Goal: Task Accomplishment & Management: Use online tool/utility

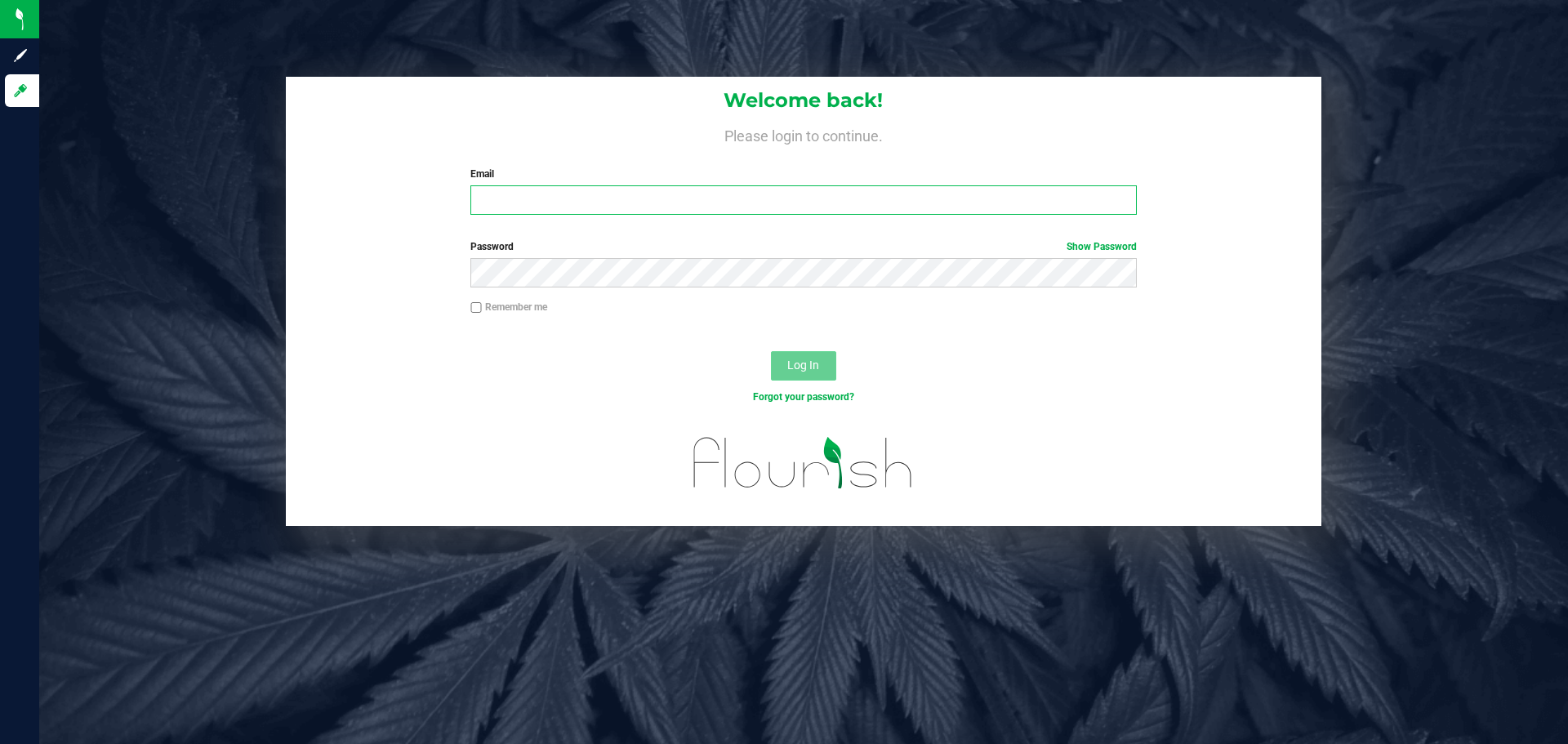
type input "[PERSON_NAME][EMAIL_ADDRESS][DOMAIN_NAME]"
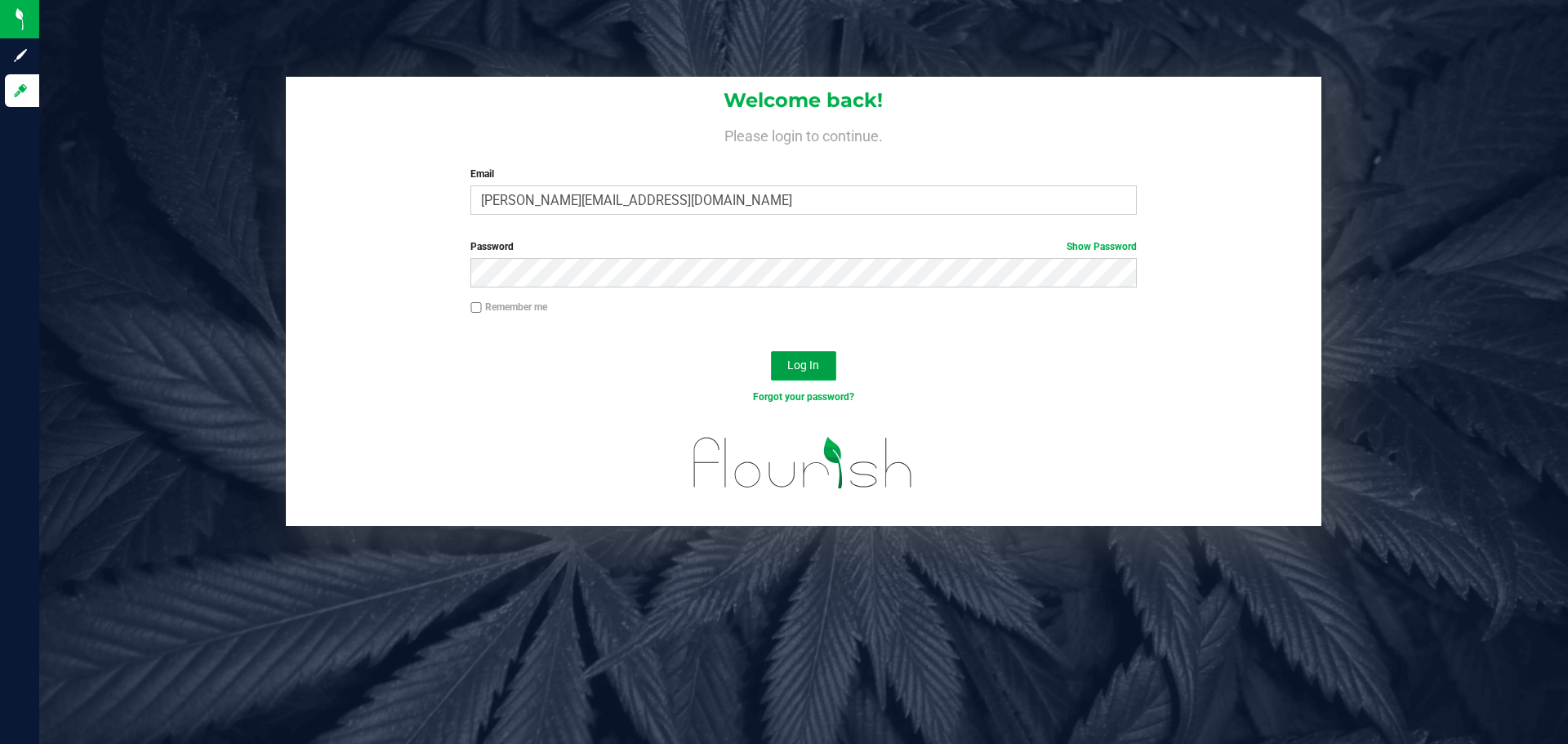
click at [827, 360] on button "Log In" at bounding box center [803, 365] width 65 height 30
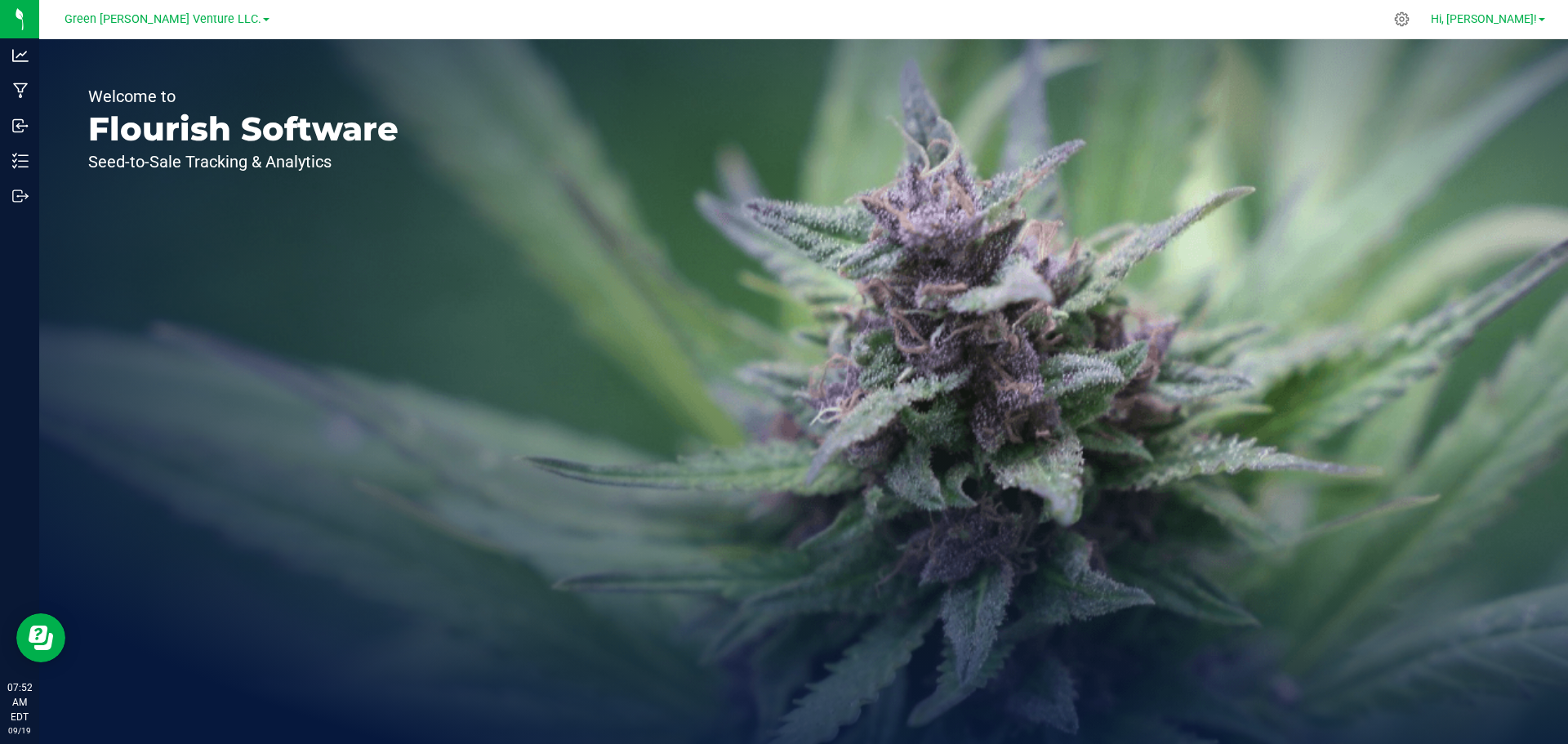
click at [1532, 19] on span "Hi, [PERSON_NAME]!" at bounding box center [1483, 19] width 106 height 13
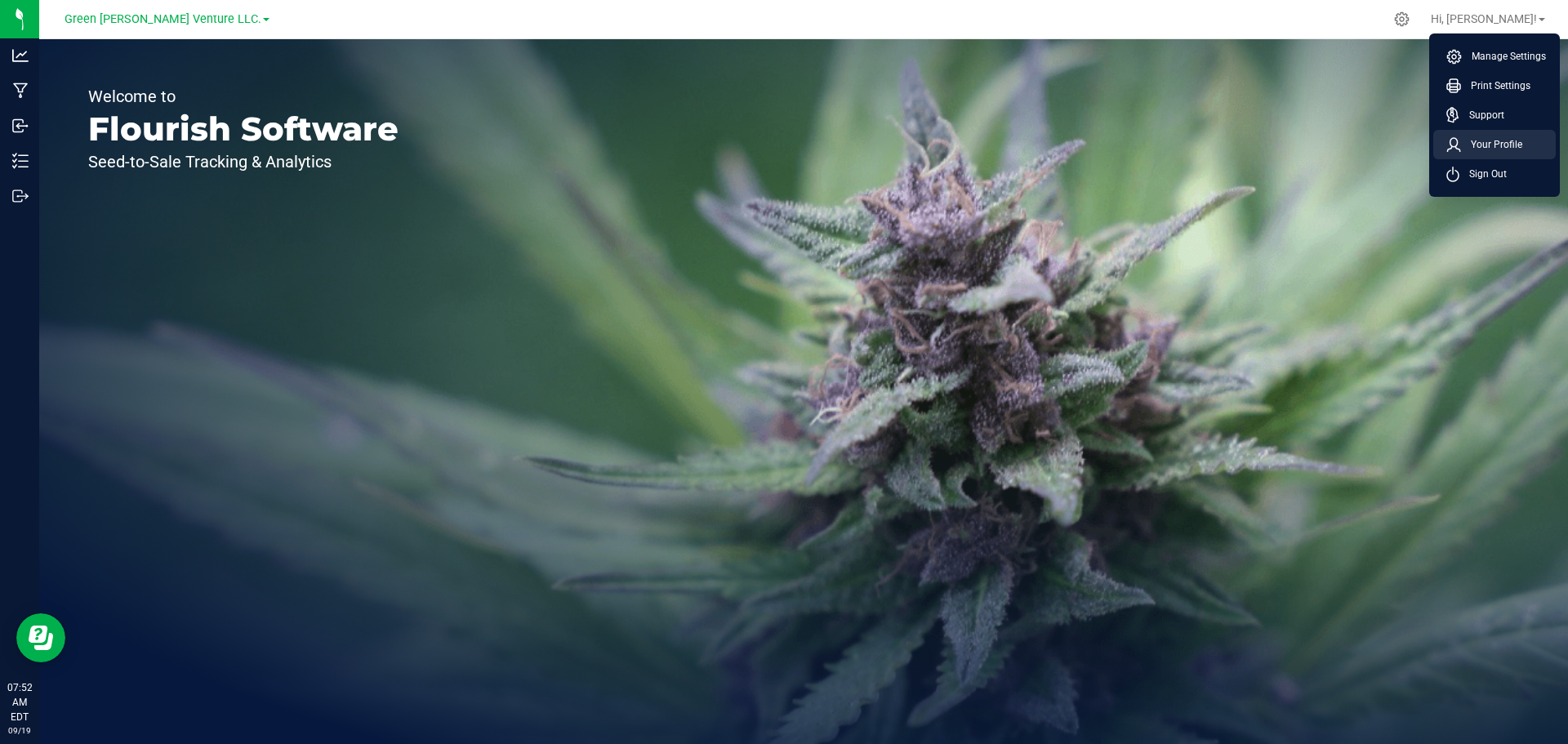
click at [1491, 142] on span "Your Profile" at bounding box center [1491, 145] width 61 height 16
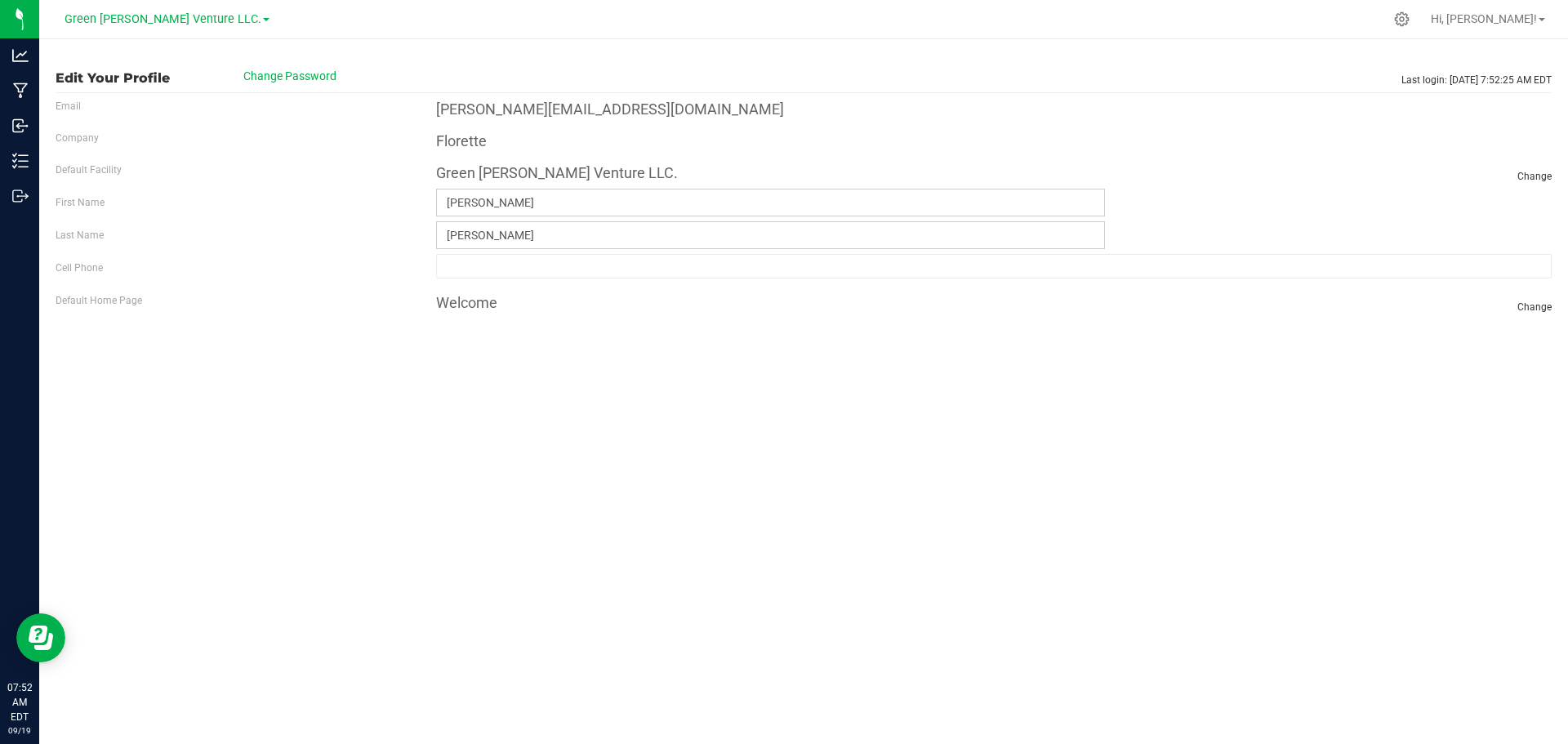
click at [71, 105] on label "Email" at bounding box center [68, 106] width 25 height 14
click at [77, 99] on label "Email" at bounding box center [68, 106] width 25 height 14
click at [71, 105] on label "Email" at bounding box center [68, 106] width 25 height 14
click at [71, 106] on label "Email" at bounding box center [68, 106] width 25 height 14
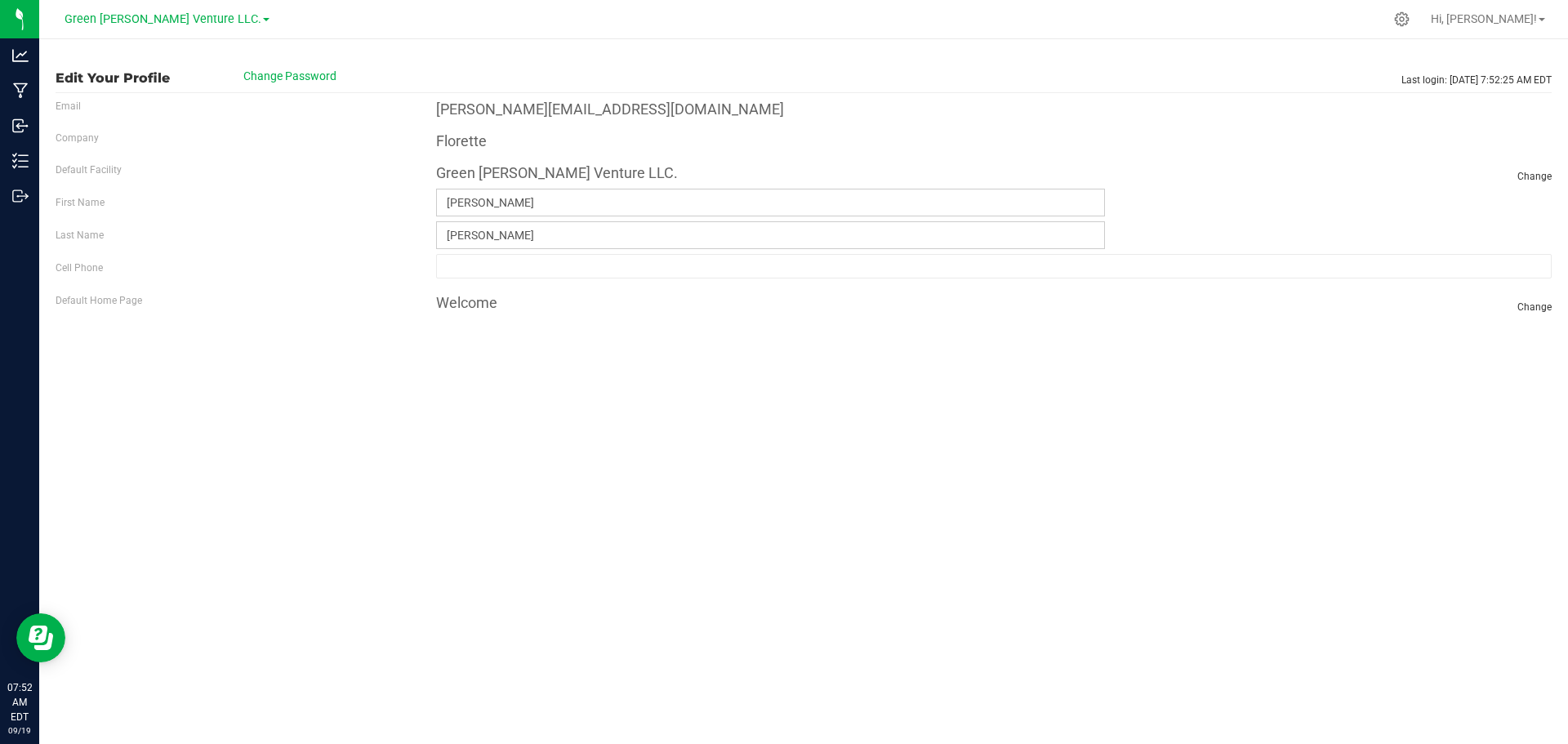
click at [281, 433] on div "Edit Your Profile Change Password Last login: [DATE] 7:52:25 AM EDT Email [PERS…" at bounding box center [803, 391] width 1528 height 704
click at [483, 123] on div "[PERSON_NAME][EMAIL_ADDRESS][DOMAIN_NAME]" at bounding box center [994, 108] width 1140 height 32
click at [443, 141] on h4 "Florette" at bounding box center [461, 141] width 51 height 16
click at [462, 98] on div "[PERSON_NAME][EMAIL_ADDRESS][DOMAIN_NAME]" at bounding box center [994, 108] width 1140 height 32
click at [1425, 107] on div "[PERSON_NAME][EMAIL_ADDRESS][DOMAIN_NAME]" at bounding box center [994, 108] width 1140 height 32
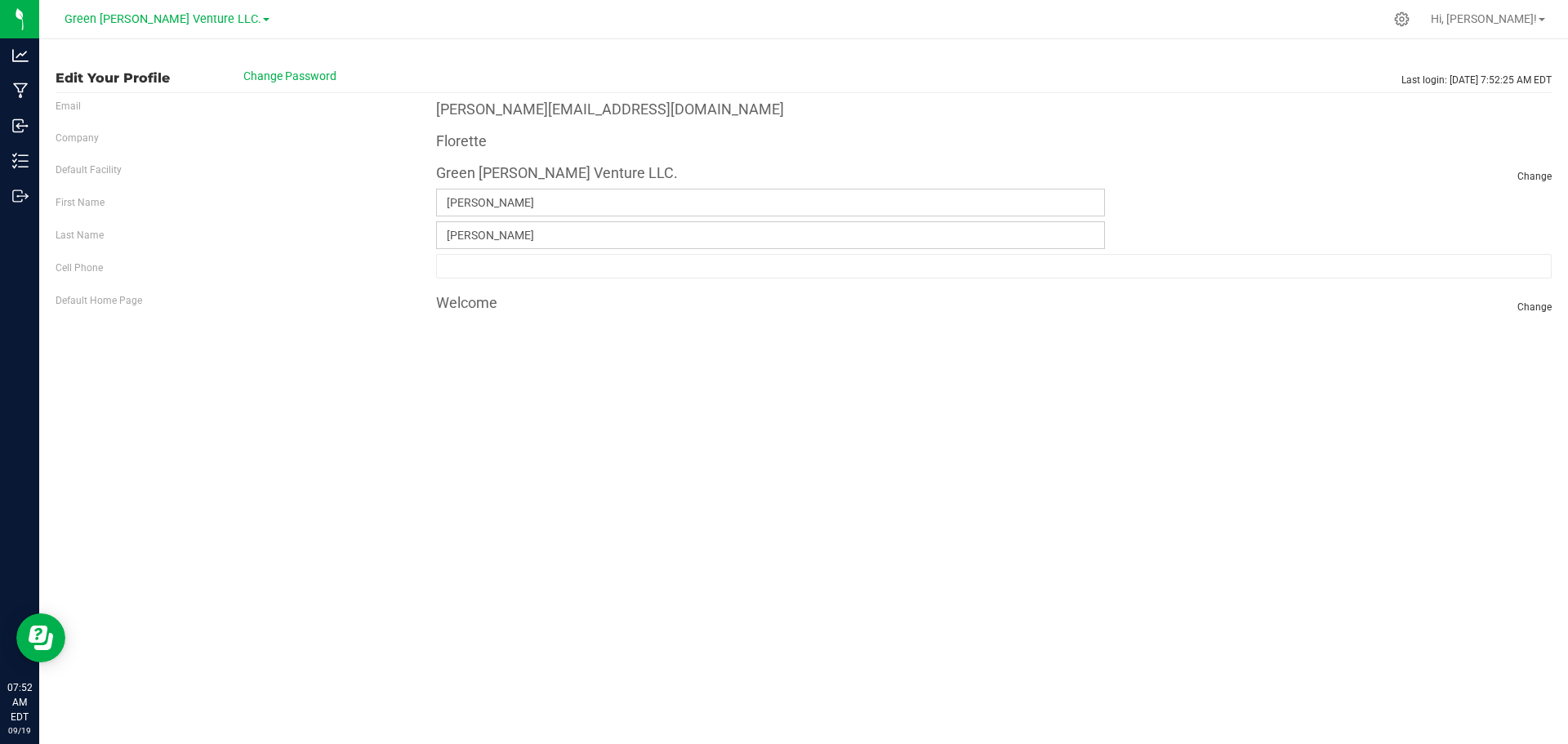
click at [456, 104] on h4 "[PERSON_NAME][EMAIL_ADDRESS][DOMAIN_NAME]" at bounding box center [609, 109] width 348 height 16
click at [89, 306] on label "Default Home Page" at bounding box center [99, 300] width 87 height 14
click at [87, 242] on div "Last Name [GEOGRAPHIC_DATA] Required" at bounding box center [803, 235] width 1520 height 28
click at [90, 197] on label "First Name" at bounding box center [80, 202] width 49 height 14
click at [92, 151] on div "Company Florette" at bounding box center [803, 140] width 1520 height 32
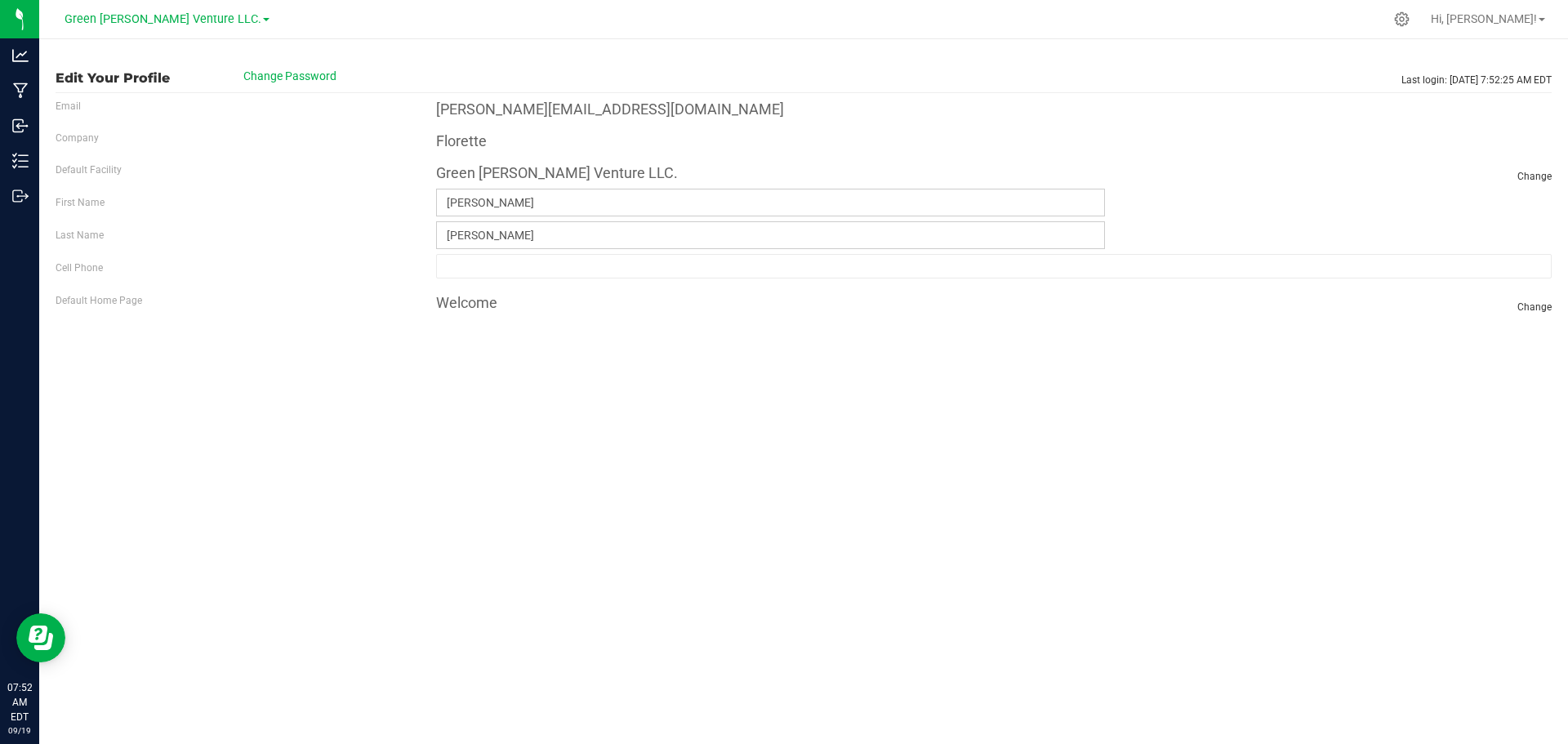
drag, startPoint x: 93, startPoint y: 133, endPoint x: 76, endPoint y: 110, distance: 28.6
click at [92, 133] on label "Company" at bounding box center [77, 137] width 43 height 14
click at [76, 108] on label "Email" at bounding box center [68, 106] width 25 height 14
click at [1537, 17] on link "Hi, [PERSON_NAME]!" at bounding box center [1488, 19] width 128 height 17
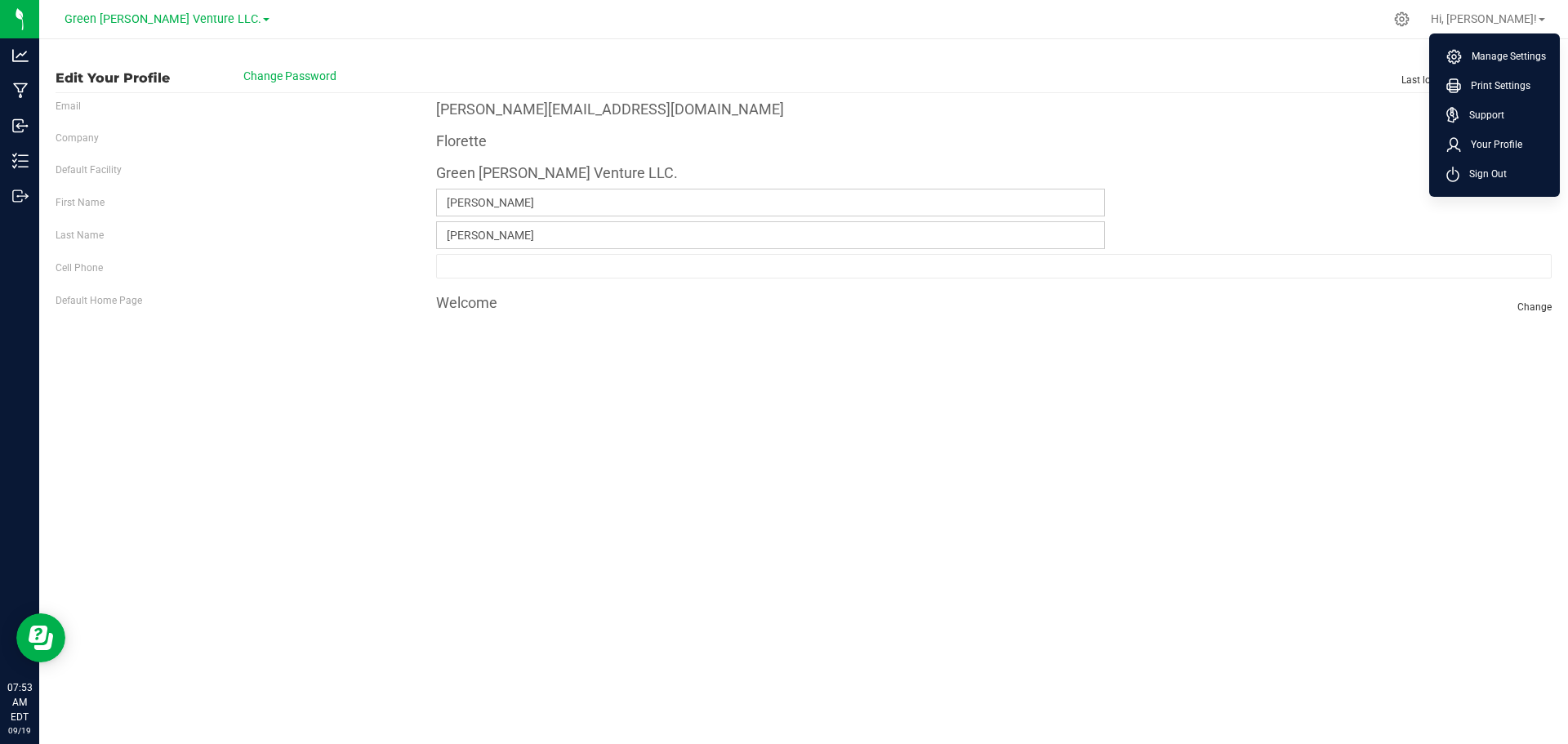
click at [1487, 59] on span "Manage Settings" at bounding box center [1503, 56] width 84 height 16
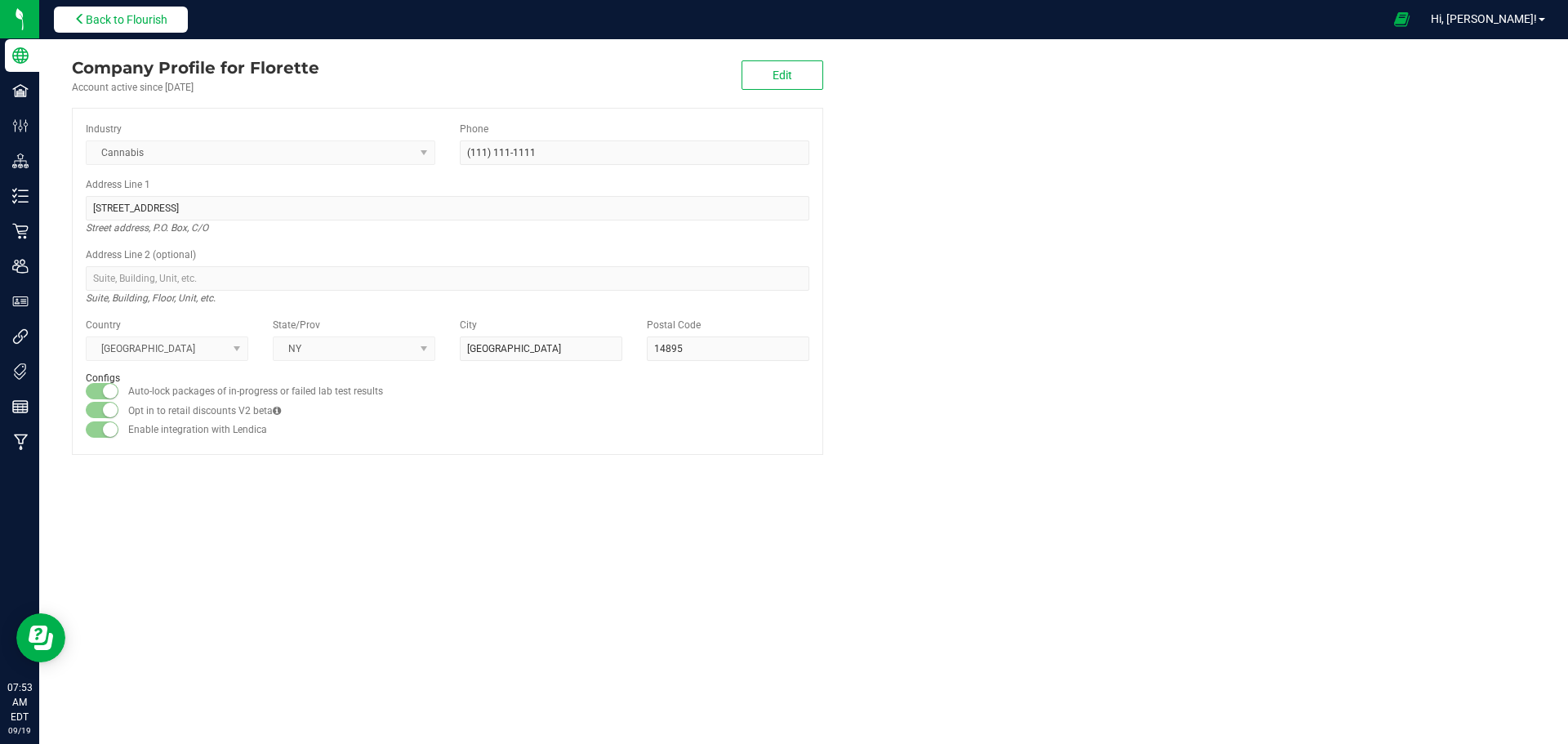
click at [156, 27] on button "Back to Flourish" at bounding box center [121, 19] width 134 height 26
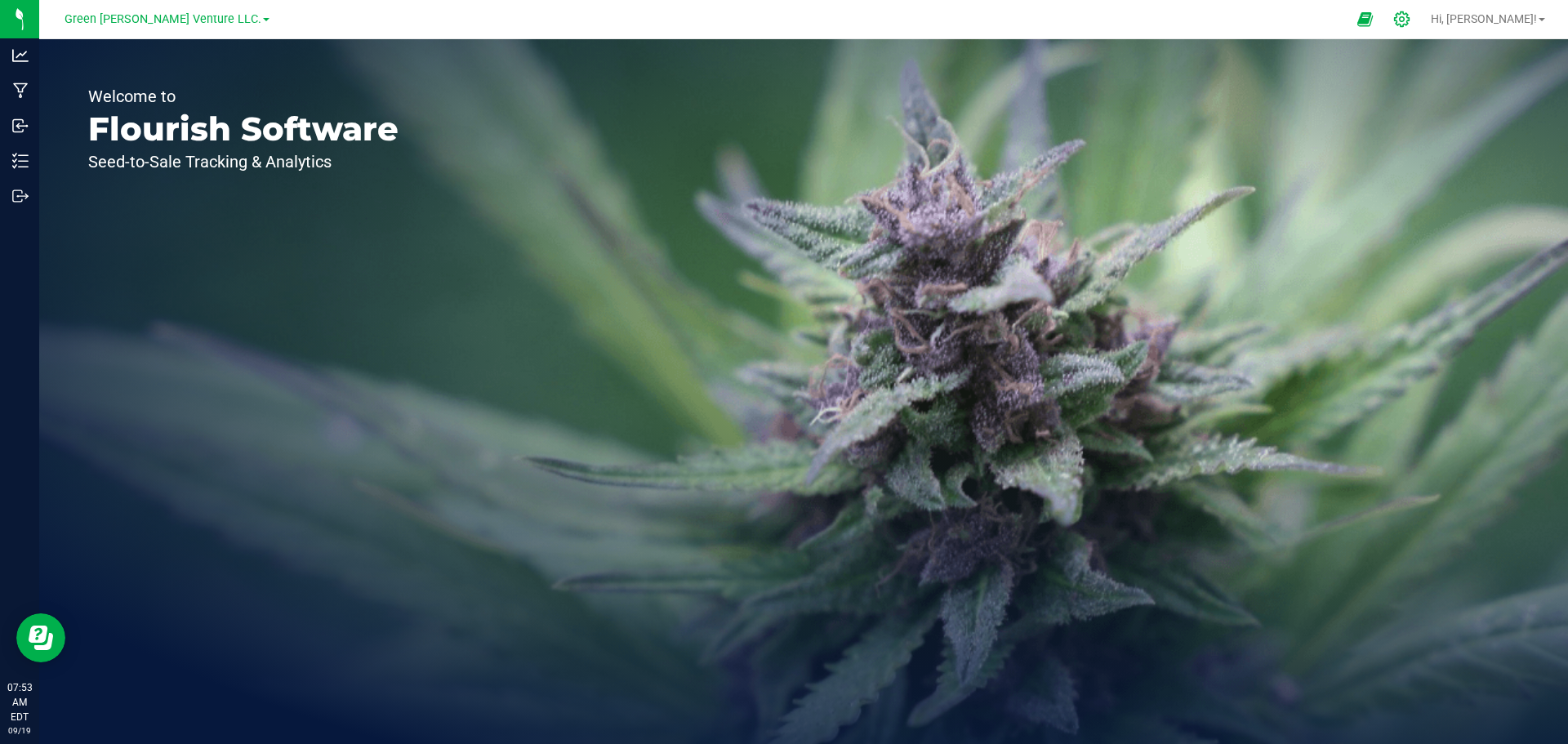
drag, startPoint x: 1492, startPoint y: 16, endPoint x: 1477, endPoint y: 24, distance: 17.0
click at [1490, 19] on link "Hi, [PERSON_NAME]!" at bounding box center [1488, 19] width 128 height 17
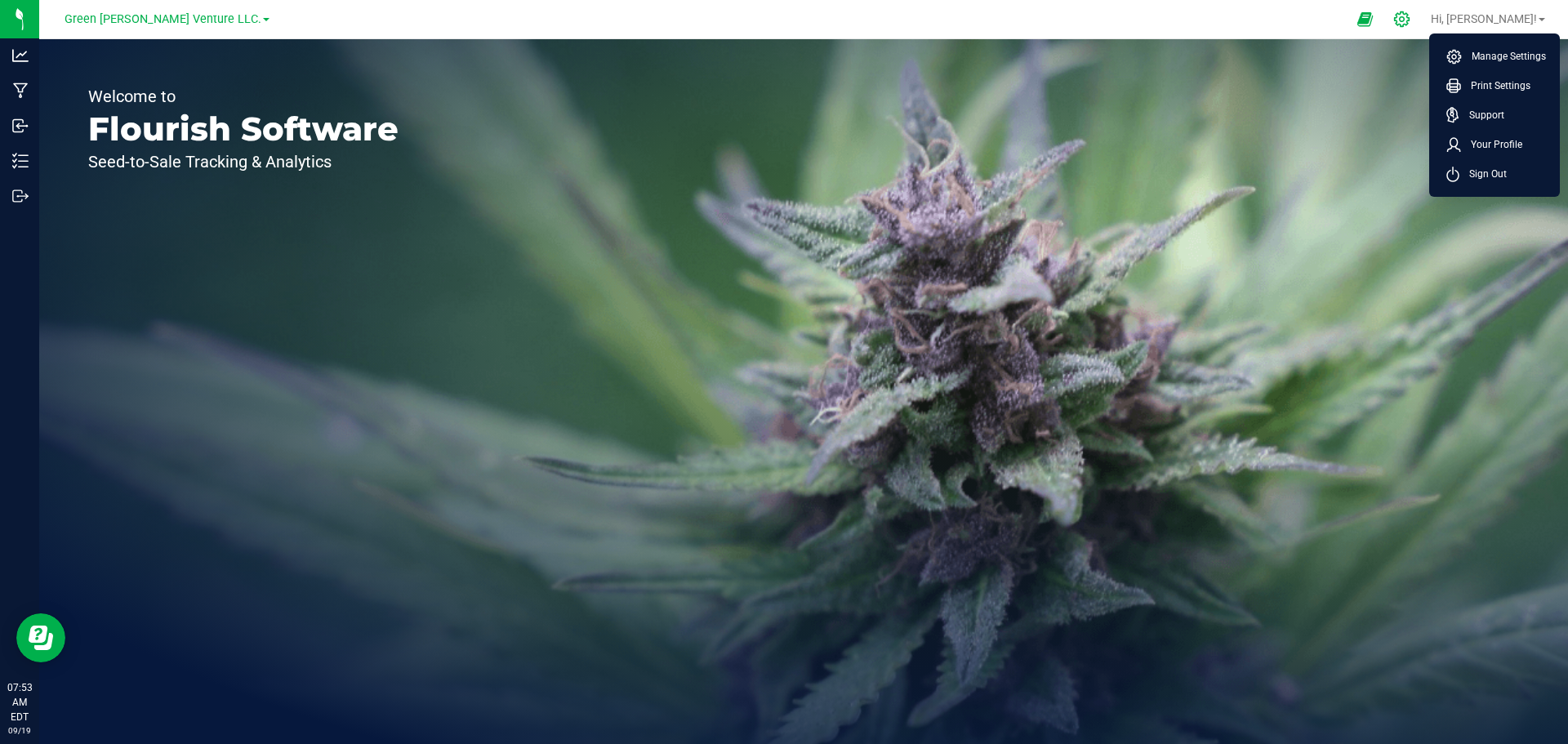
click at [1413, 21] on div at bounding box center [1402, 19] width 23 height 17
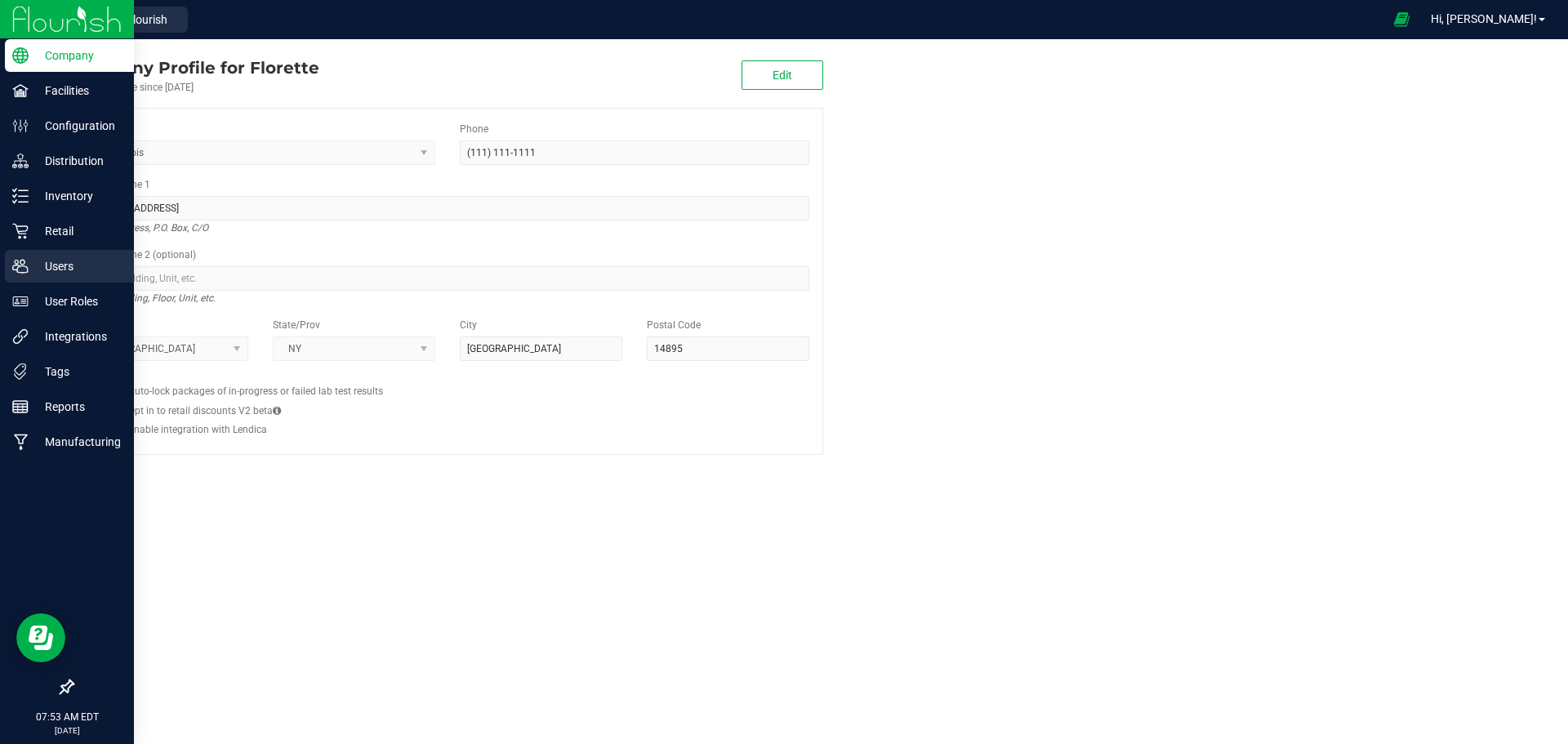
click at [43, 262] on p "Users" at bounding box center [78, 267] width 98 height 20
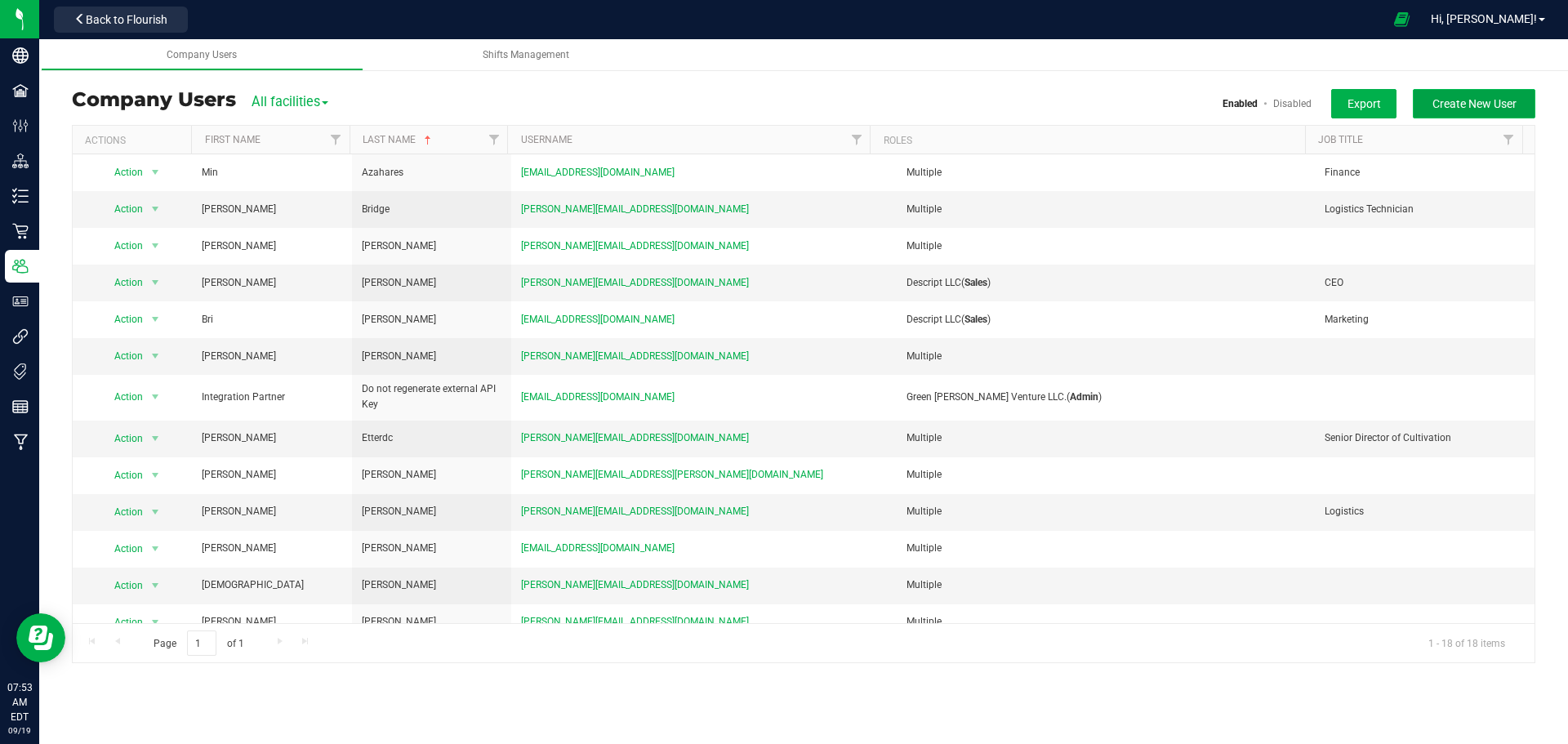
click at [1440, 104] on span "Create New User" at bounding box center [1474, 103] width 84 height 13
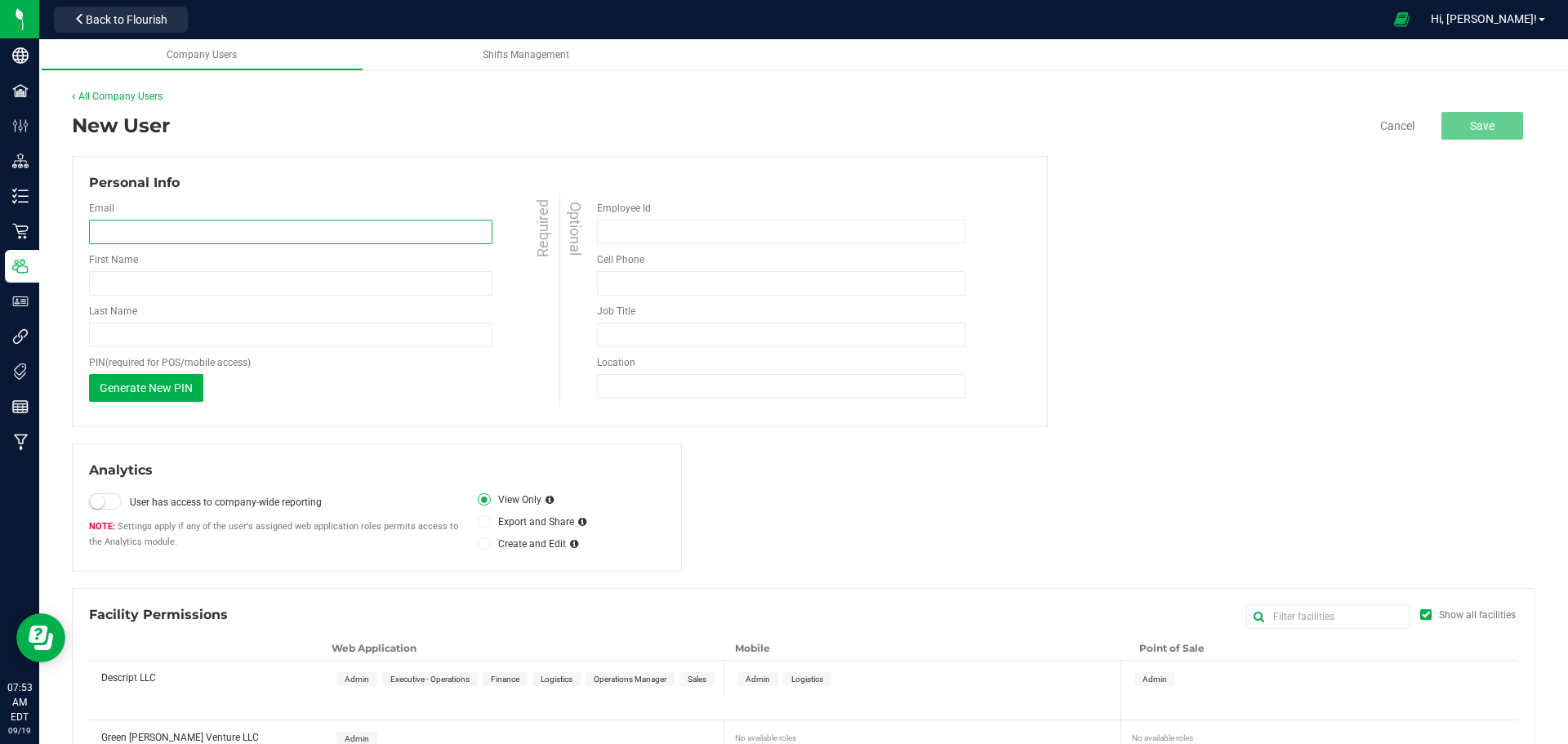
click at [247, 233] on input "email" at bounding box center [290, 231] width 403 height 24
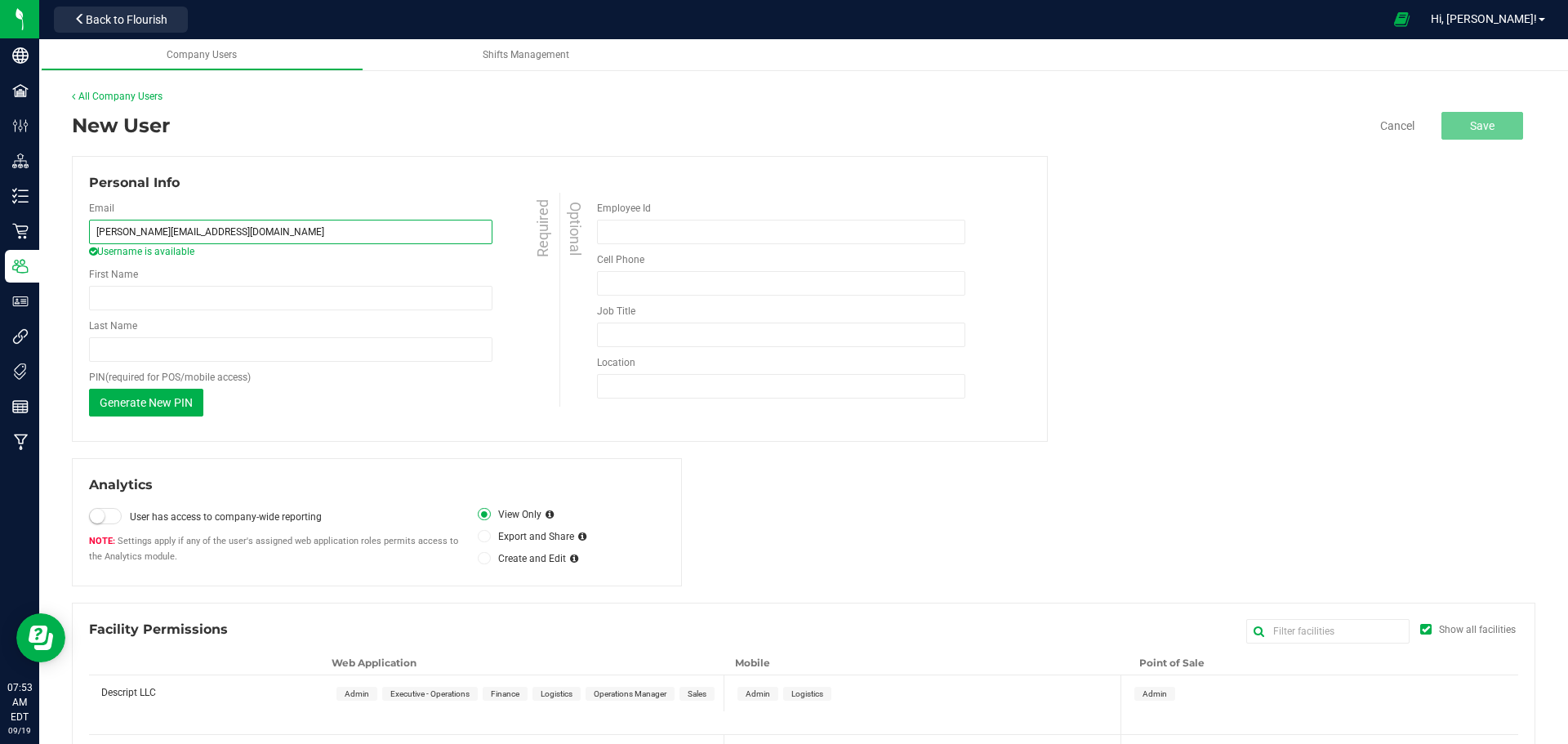
type input "[PERSON_NAME][EMAIL_ADDRESS][DOMAIN_NAME]"
click at [257, 267] on div "First Name Required" at bounding box center [326, 288] width 475 height 43
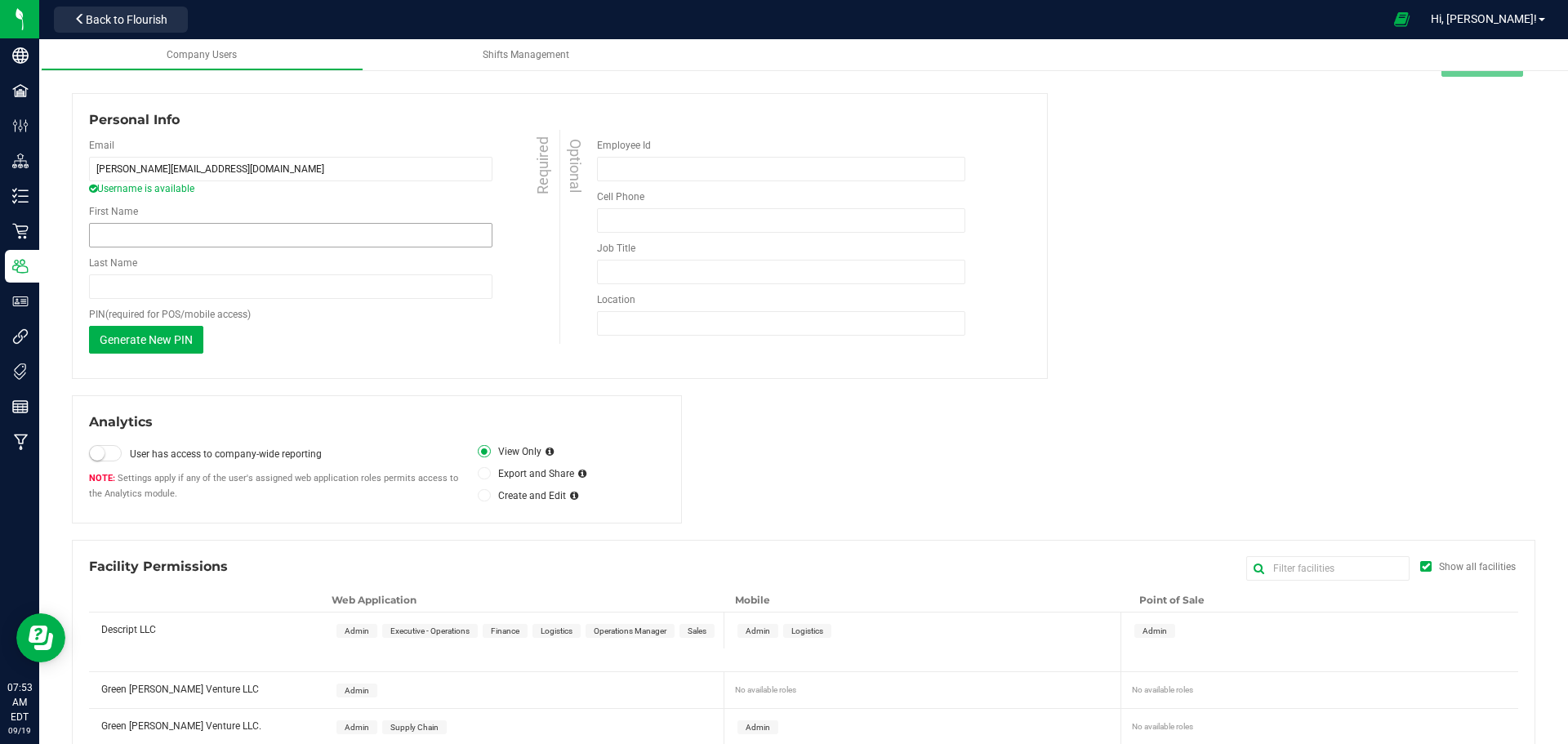
scroll to position [81, 0]
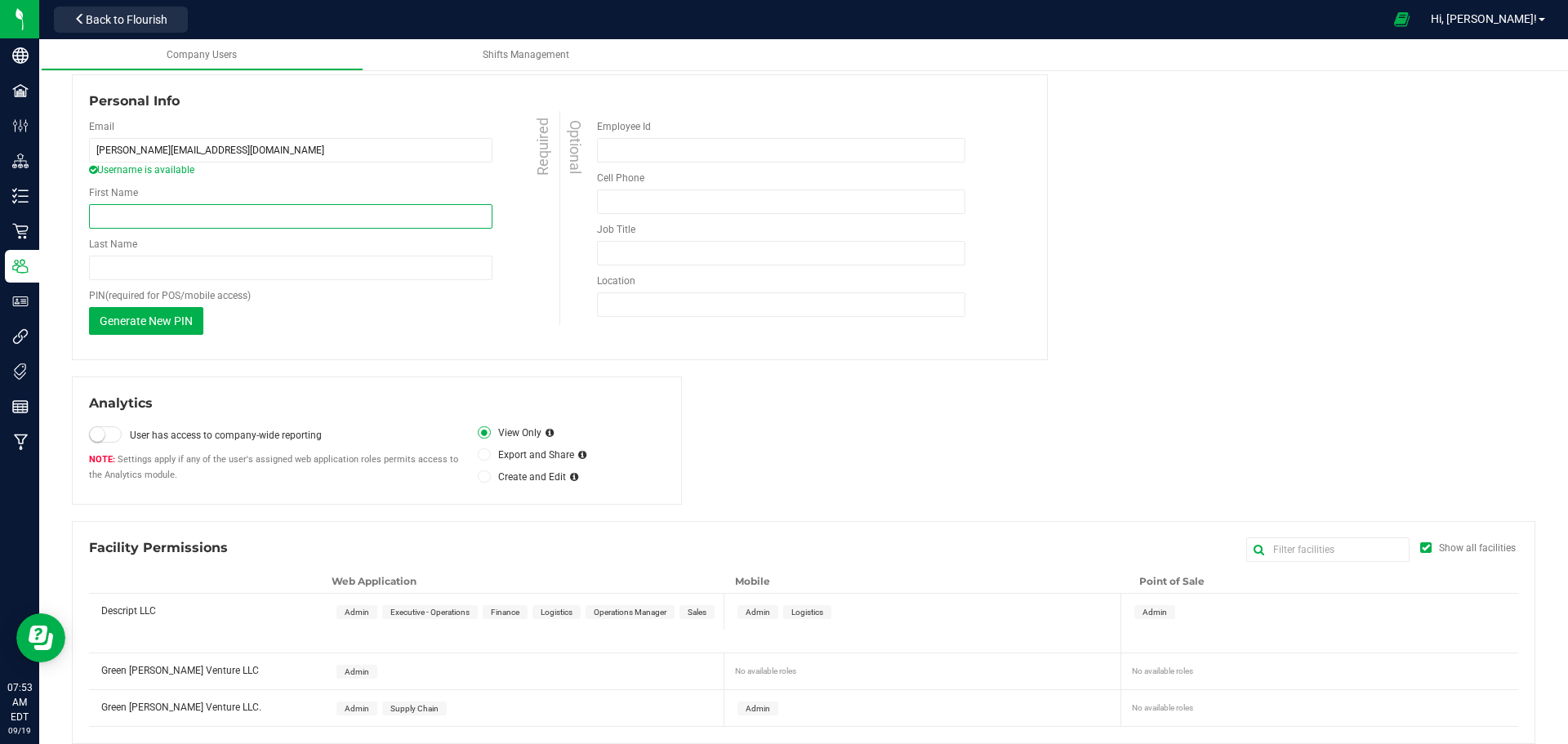
click at [231, 222] on input "First Name" at bounding box center [290, 216] width 403 height 24
type input "[PERSON_NAME]"
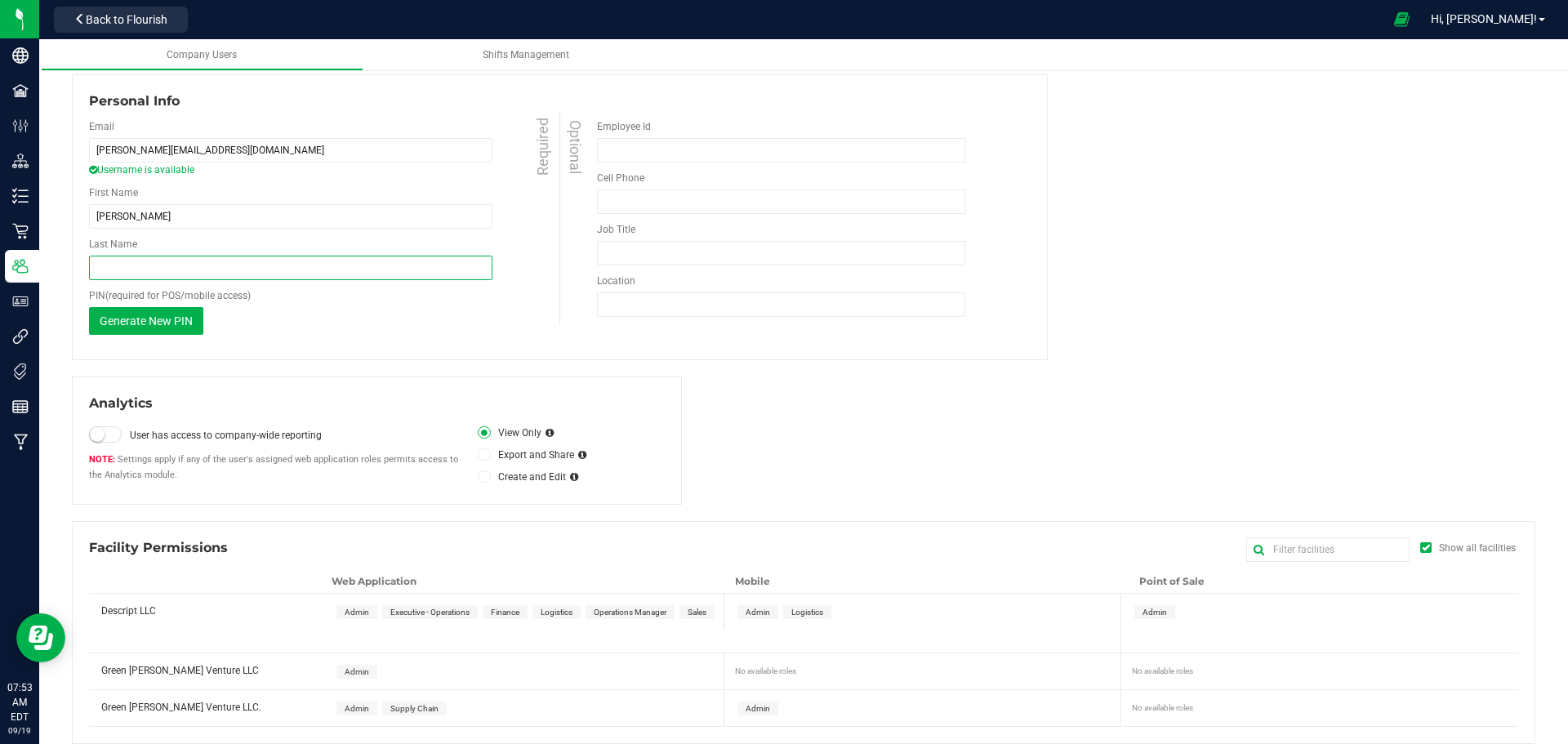
type input "[PERSON_NAME]"
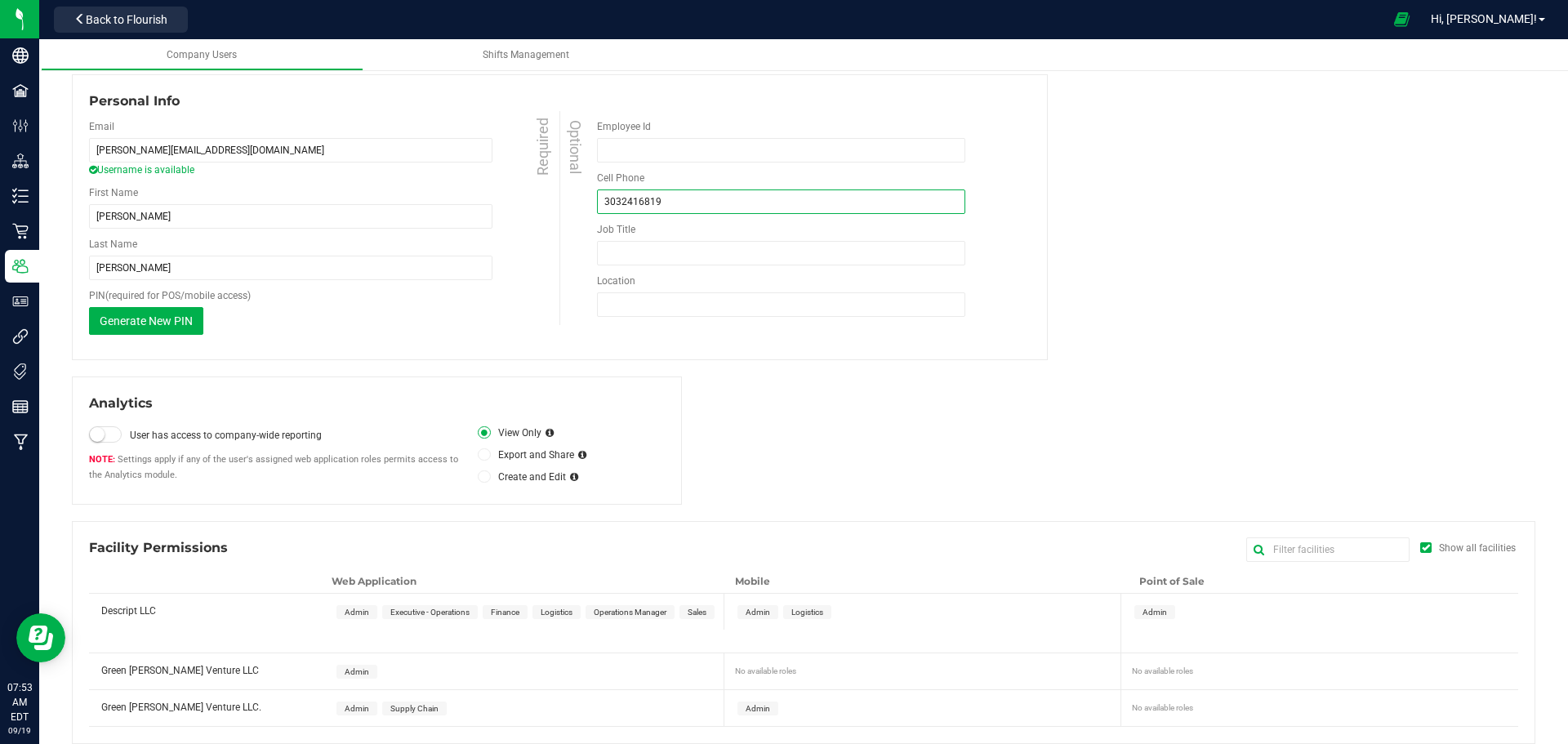
type input "[PHONE_NUMBER]"
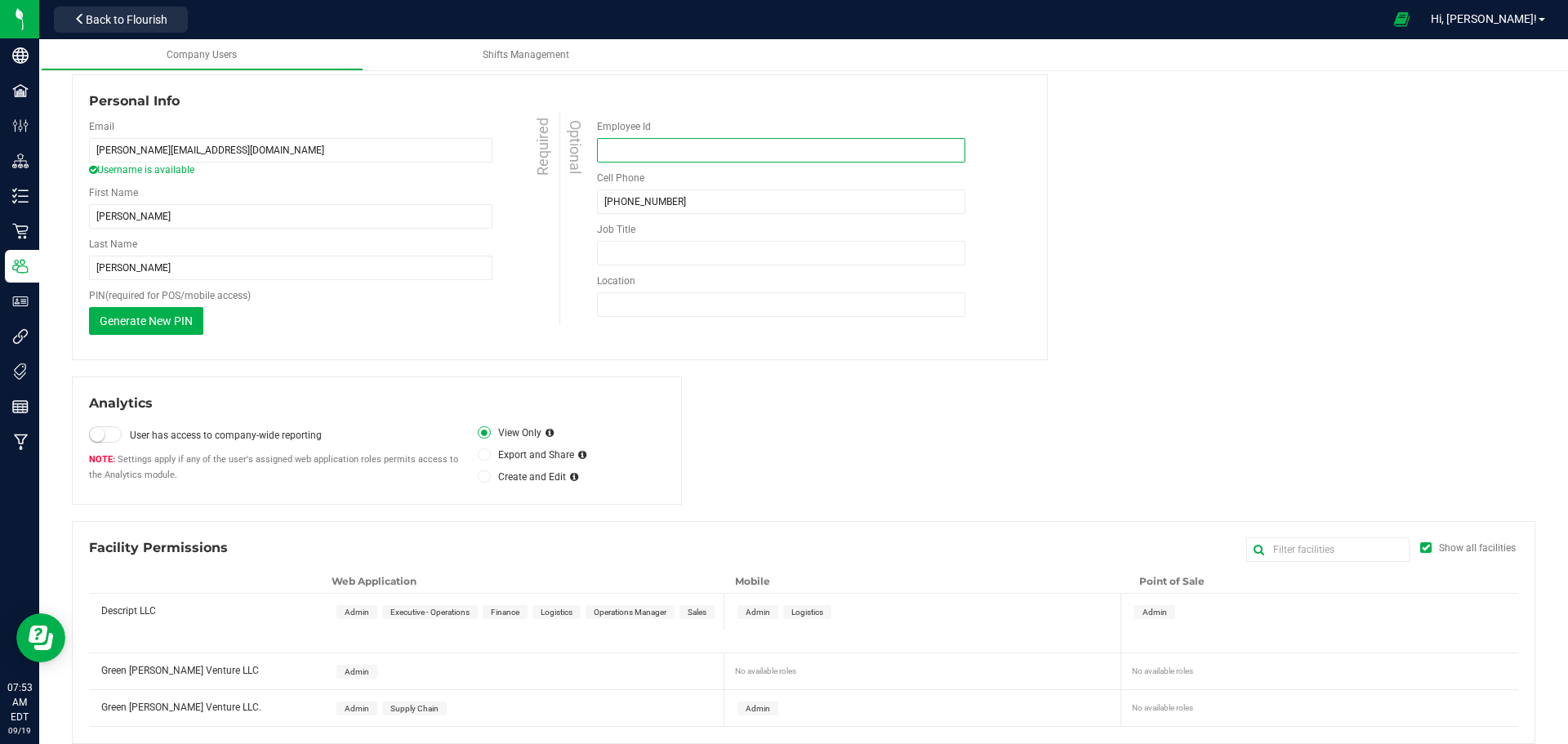
click at [619, 147] on input "Employee Id" at bounding box center [780, 150] width 368 height 24
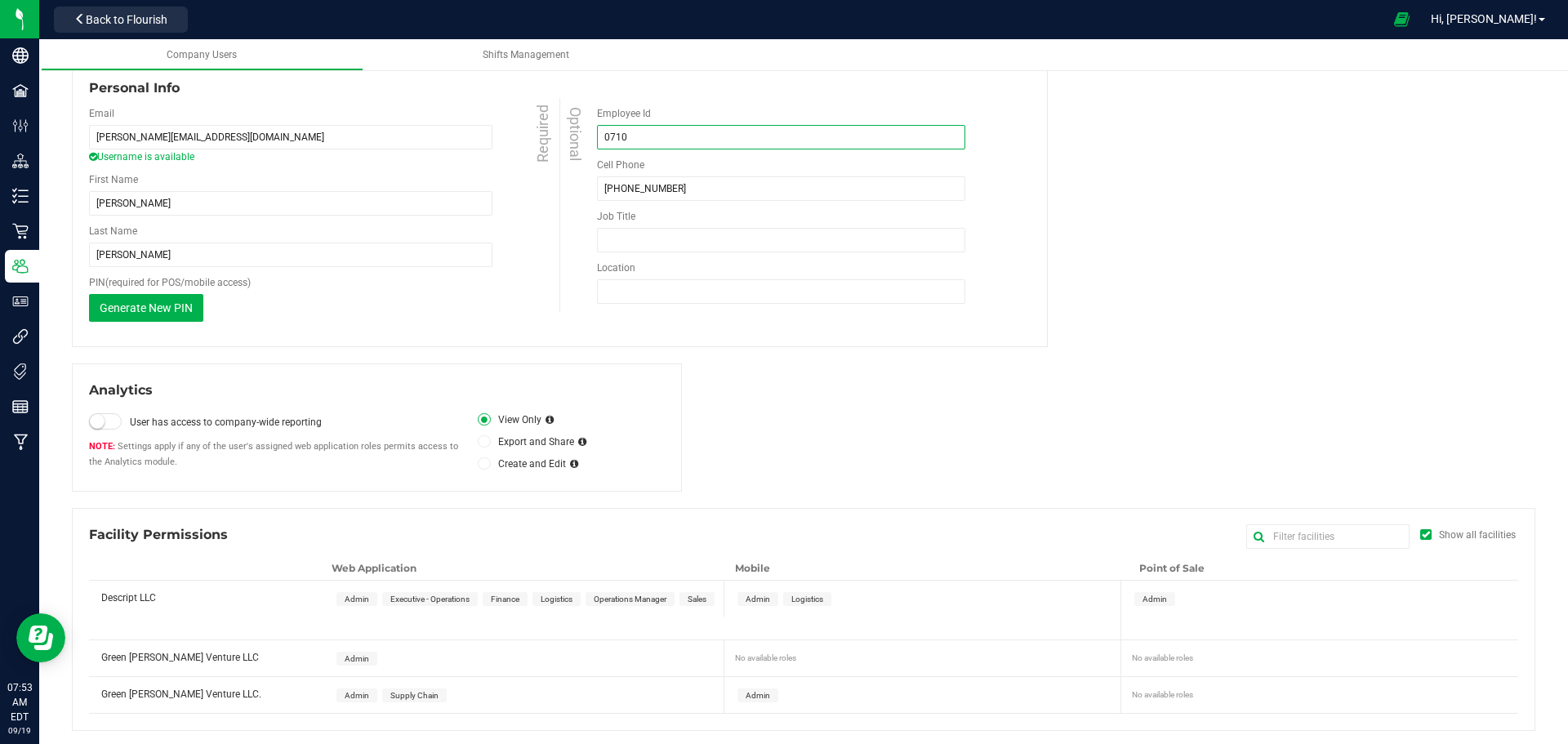
scroll to position [98, 0]
type input "0710"
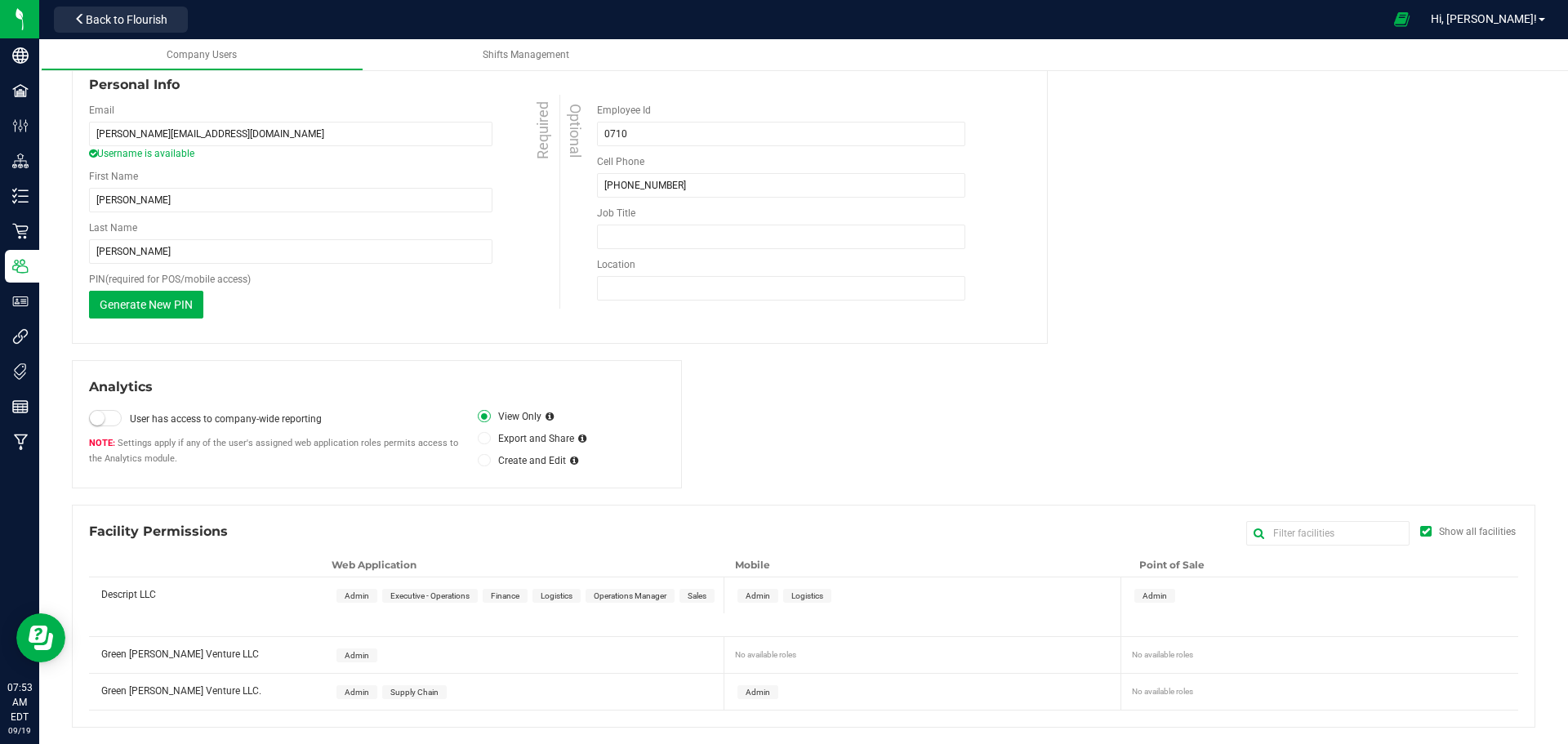
click at [109, 410] on span at bounding box center [105, 418] width 33 height 16
click at [477, 441] on span at bounding box center [484, 438] width 13 height 13
click at [491, 458] on label "Create and Edit" at bounding box center [521, 460] width 88 height 14
click at [481, 438] on icon at bounding box center [484, 438] width 6 height 0
click at [0, 0] on input "Export and Share" at bounding box center [0, 0] width 0 height 0
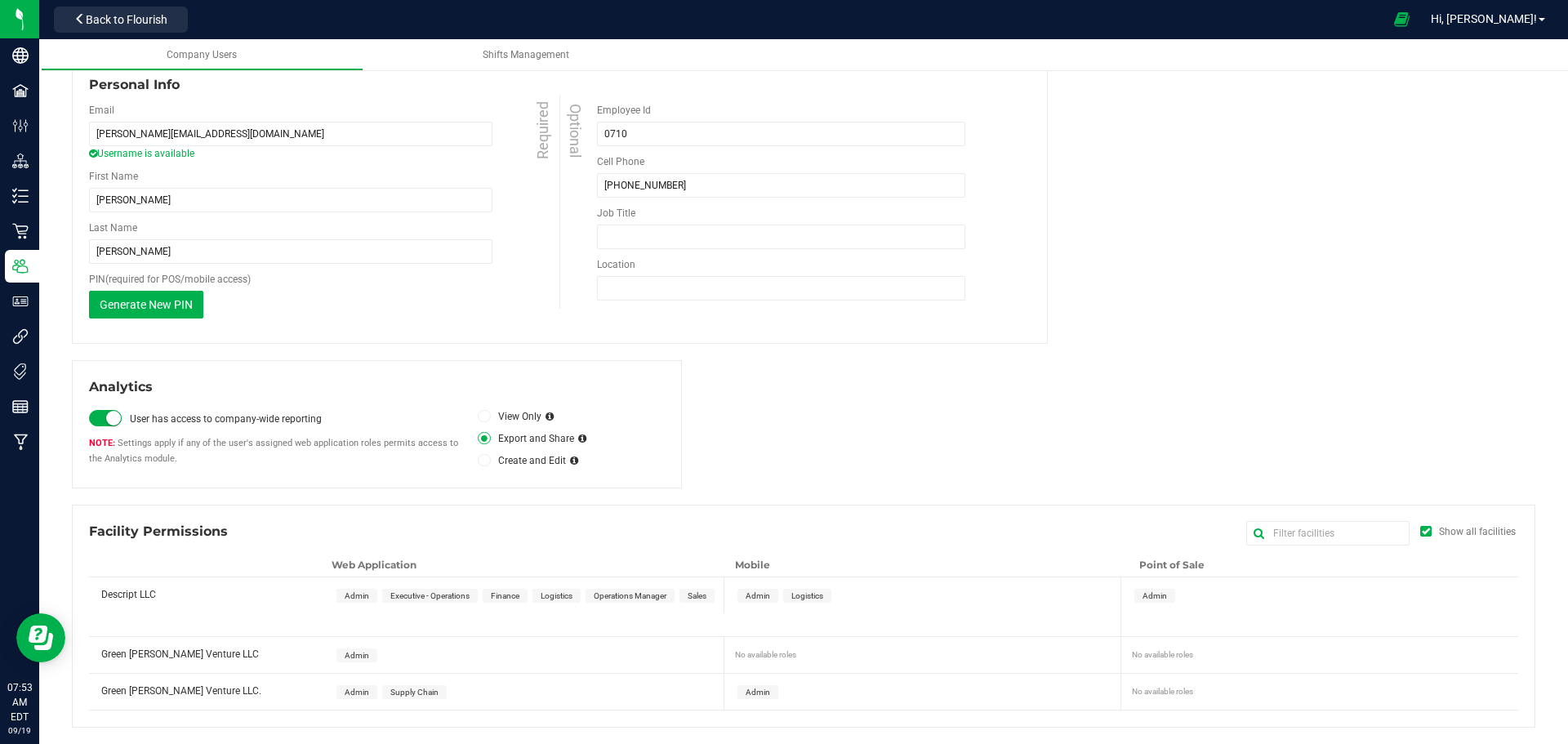
click at [474, 460] on div "User has access to company-wide reporting Settings apply if any of the user's a…" at bounding box center [283, 438] width 389 height 54
click at [481, 460] on icon at bounding box center [484, 460] width 6 height 0
click at [0, 0] on input "Create and Edit" at bounding box center [0, 0] width 0 height 0
click at [238, 598] on div "Descript LLC" at bounding box center [208, 589] width 239 height 24
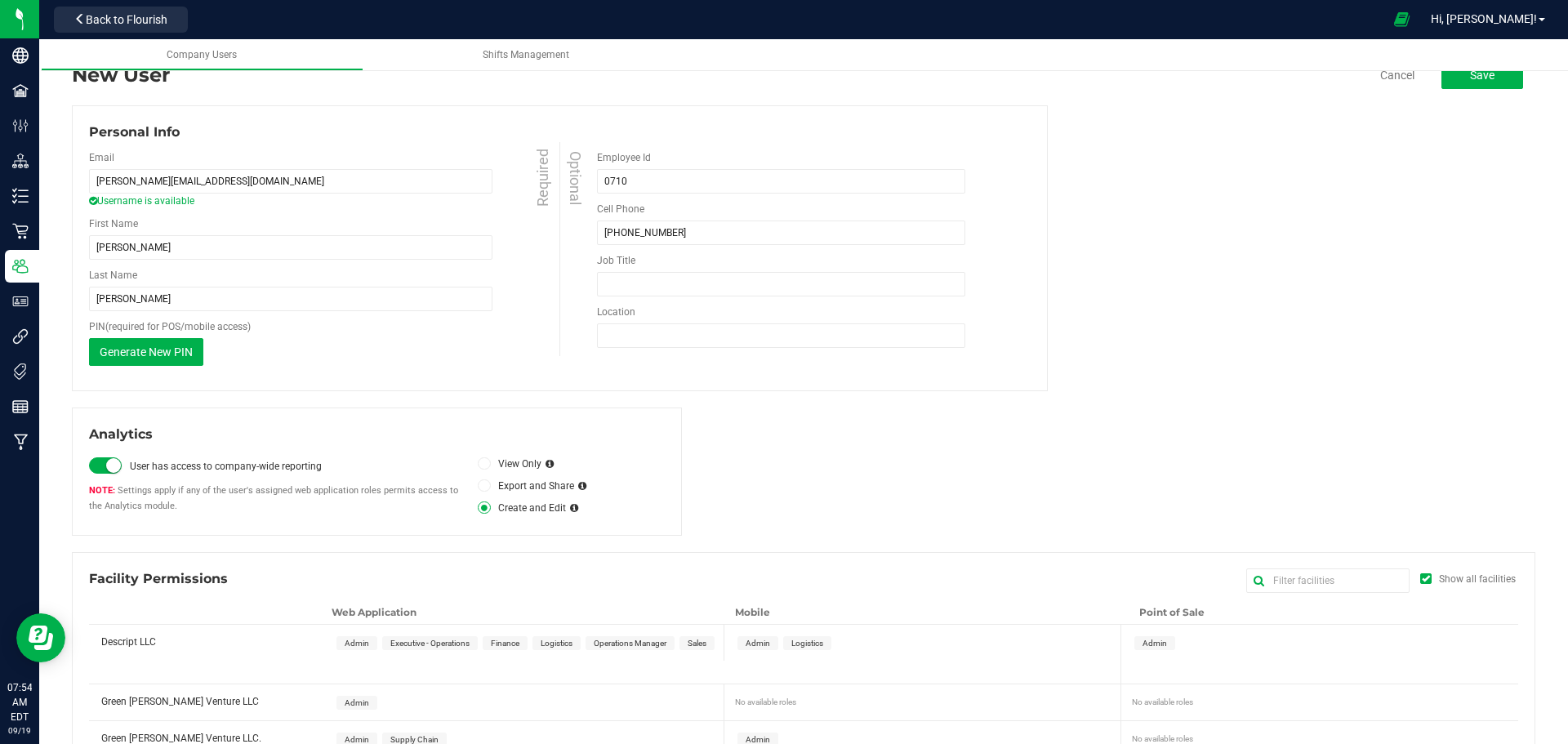
scroll to position [0, 0]
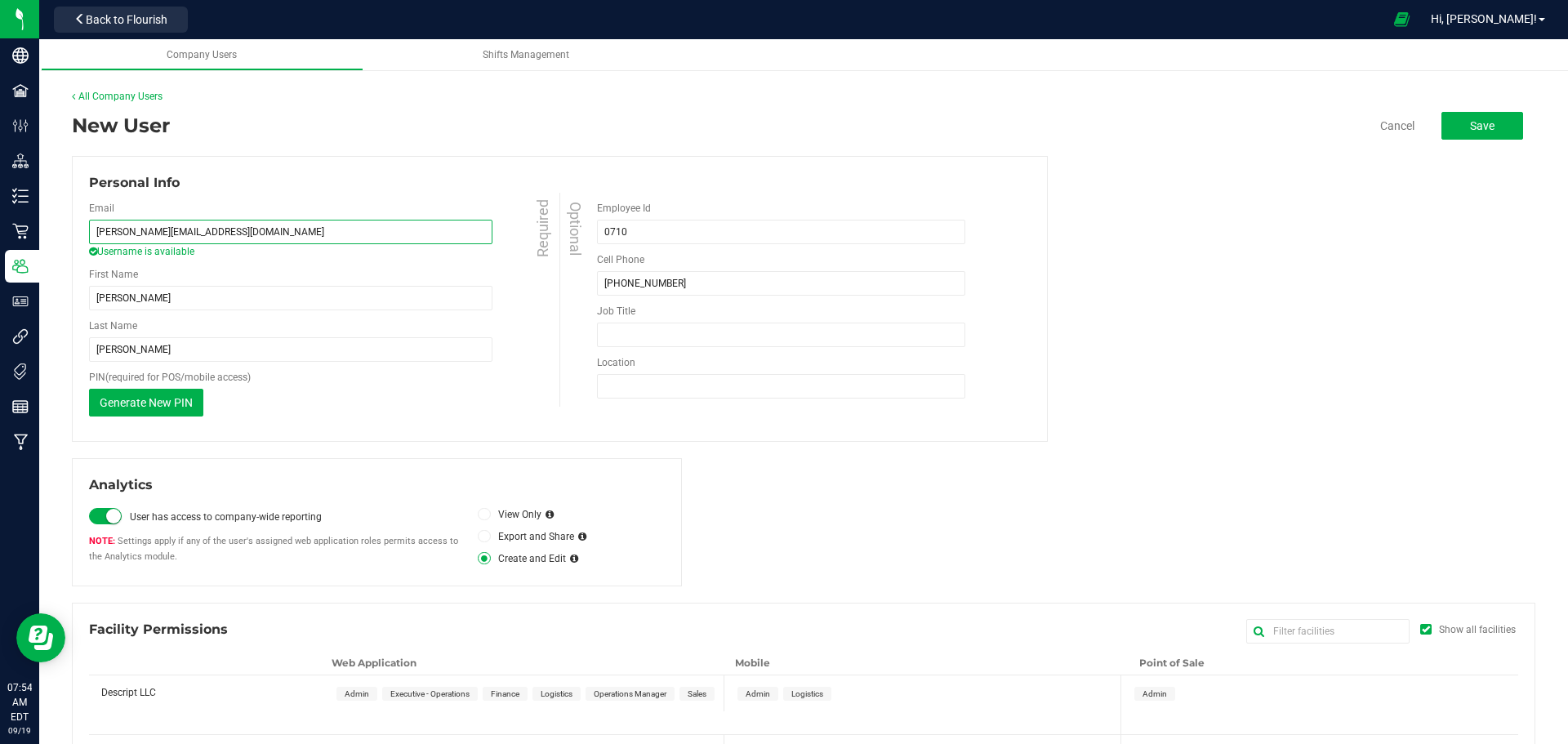
click at [139, 234] on input "[PERSON_NAME][EMAIL_ADDRESS][DOMAIN_NAME]" at bounding box center [290, 231] width 403 height 24
type input "[PERSON_NAME][EMAIL_ADDRESS][DOMAIN_NAME]"
click at [1483, 123] on button "Save" at bounding box center [1482, 126] width 81 height 28
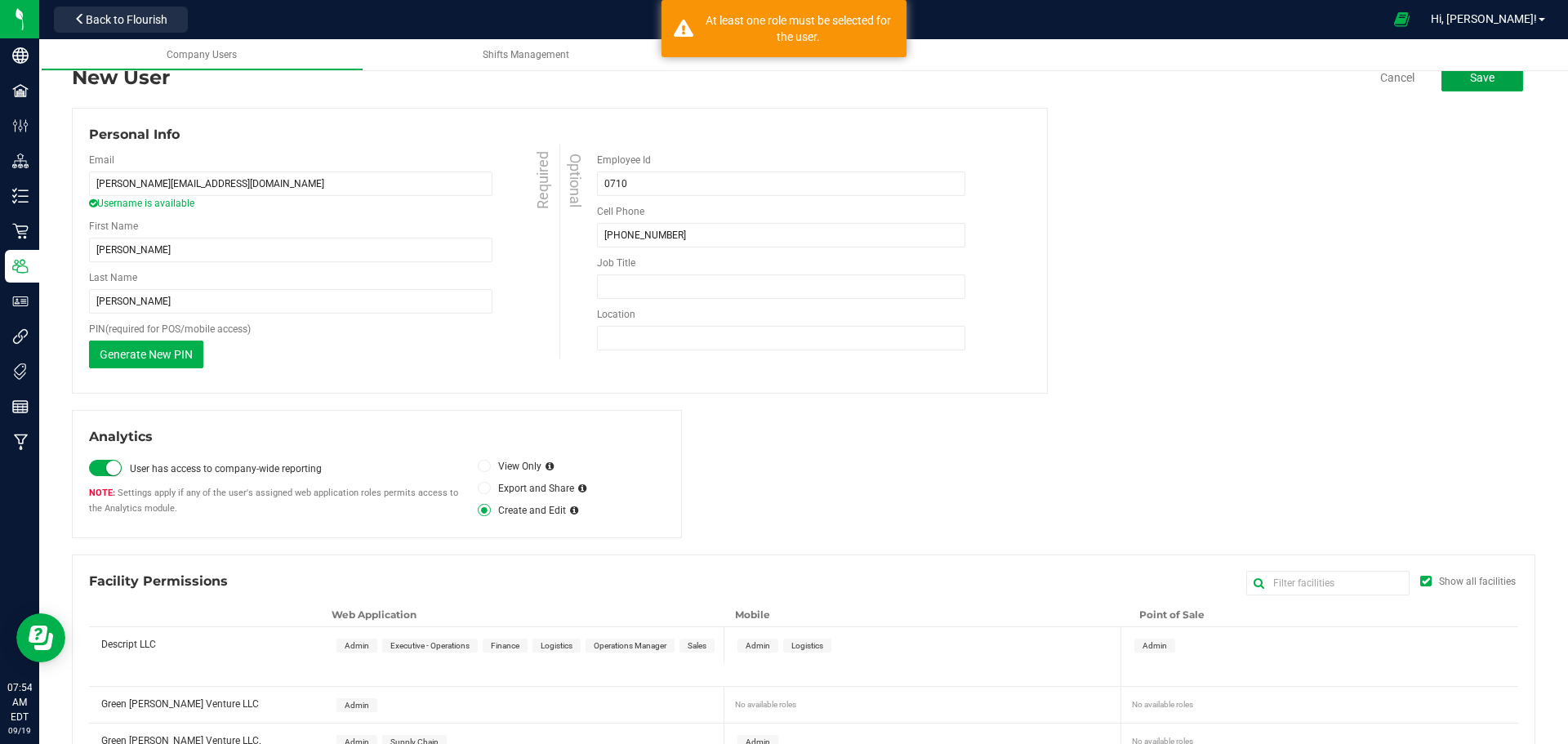
scroll to position [98, 0]
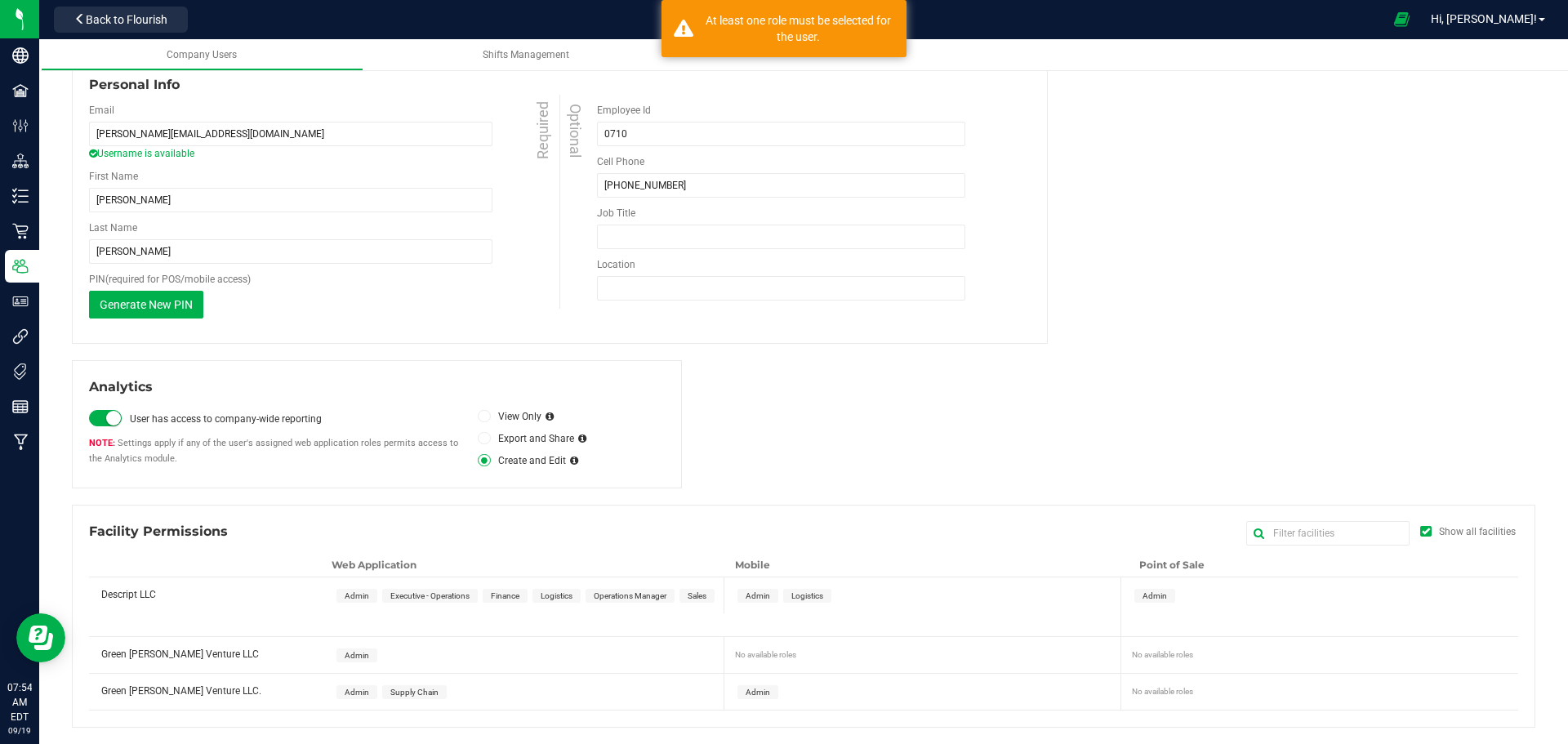
click at [360, 597] on span "Admin" at bounding box center [356, 596] width 24 height 9
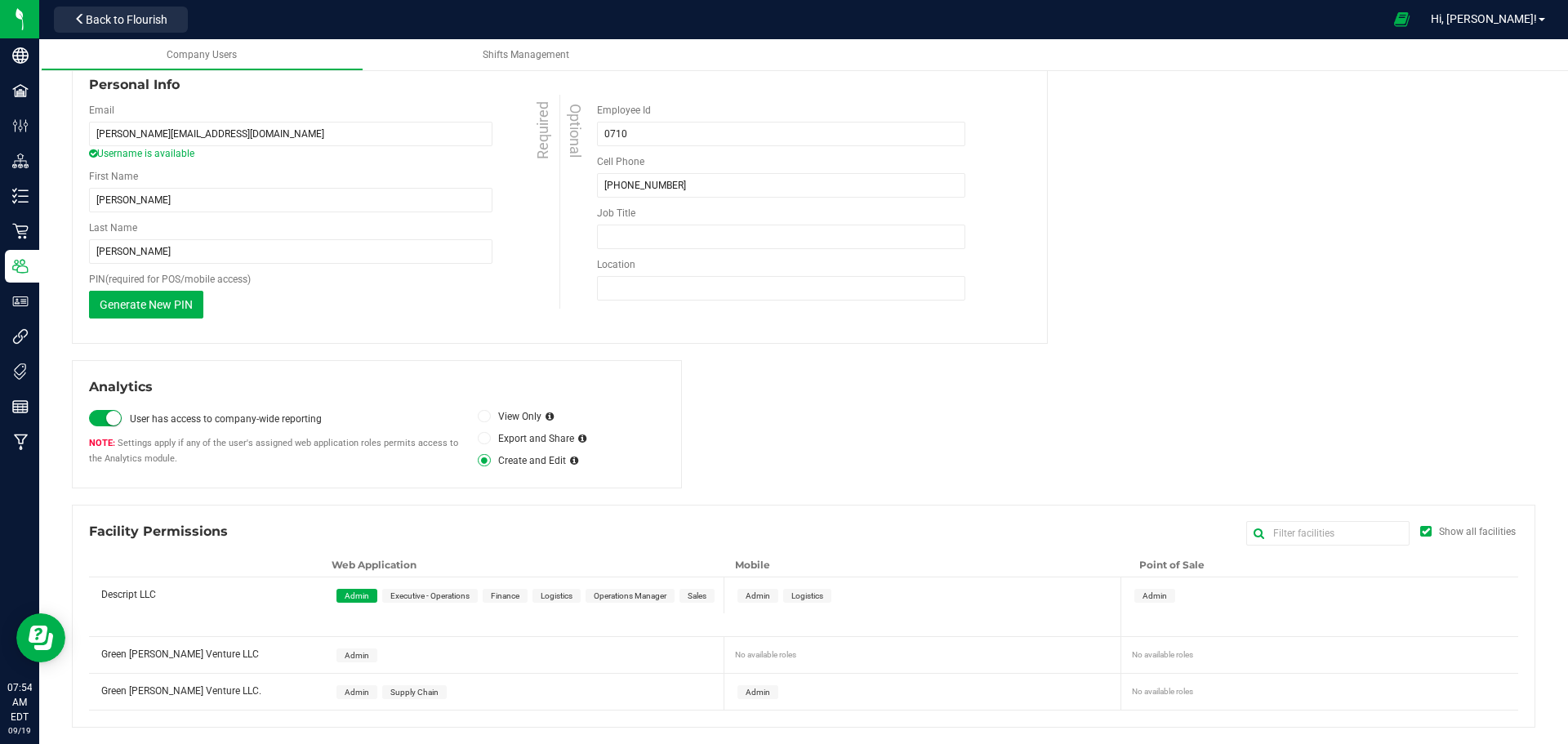
click at [414, 602] on span "Executive - Operations" at bounding box center [430, 595] width 96 height 14
click at [502, 601] on span "Finance" at bounding box center [505, 595] width 45 height 14
click at [346, 595] on span "Admin" at bounding box center [356, 596] width 24 height 9
click at [747, 598] on span "Admin" at bounding box center [757, 596] width 24 height 9
click at [1148, 596] on span "Admin" at bounding box center [1154, 596] width 24 height 9
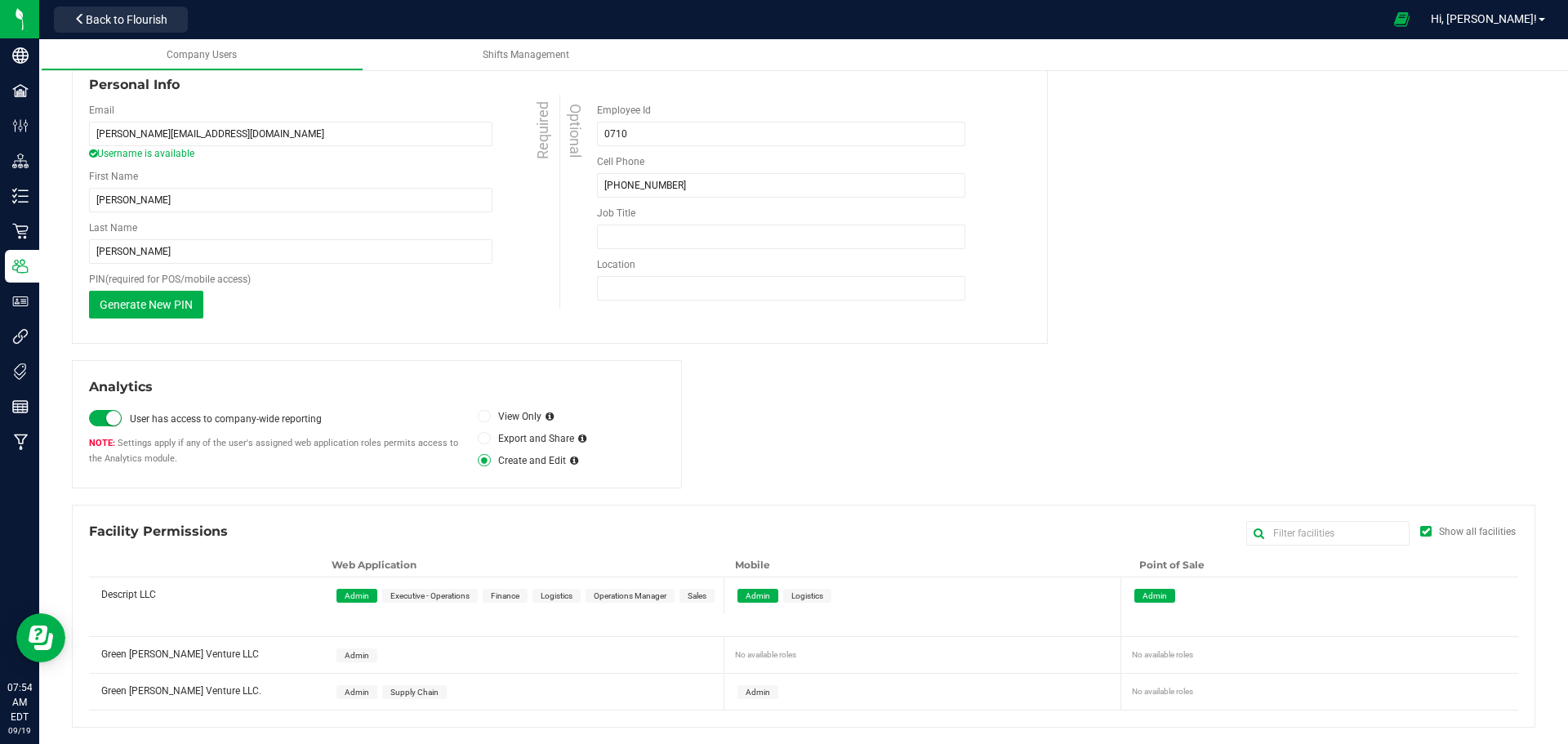
click at [383, 659] on div "Admin" at bounding box center [527, 655] width 400 height 36
click at [348, 661] on span "Admin" at bounding box center [356, 655] width 41 height 14
click at [351, 699] on span "Admin" at bounding box center [356, 692] width 41 height 14
click at [759, 696] on span "Admin" at bounding box center [757, 692] width 24 height 9
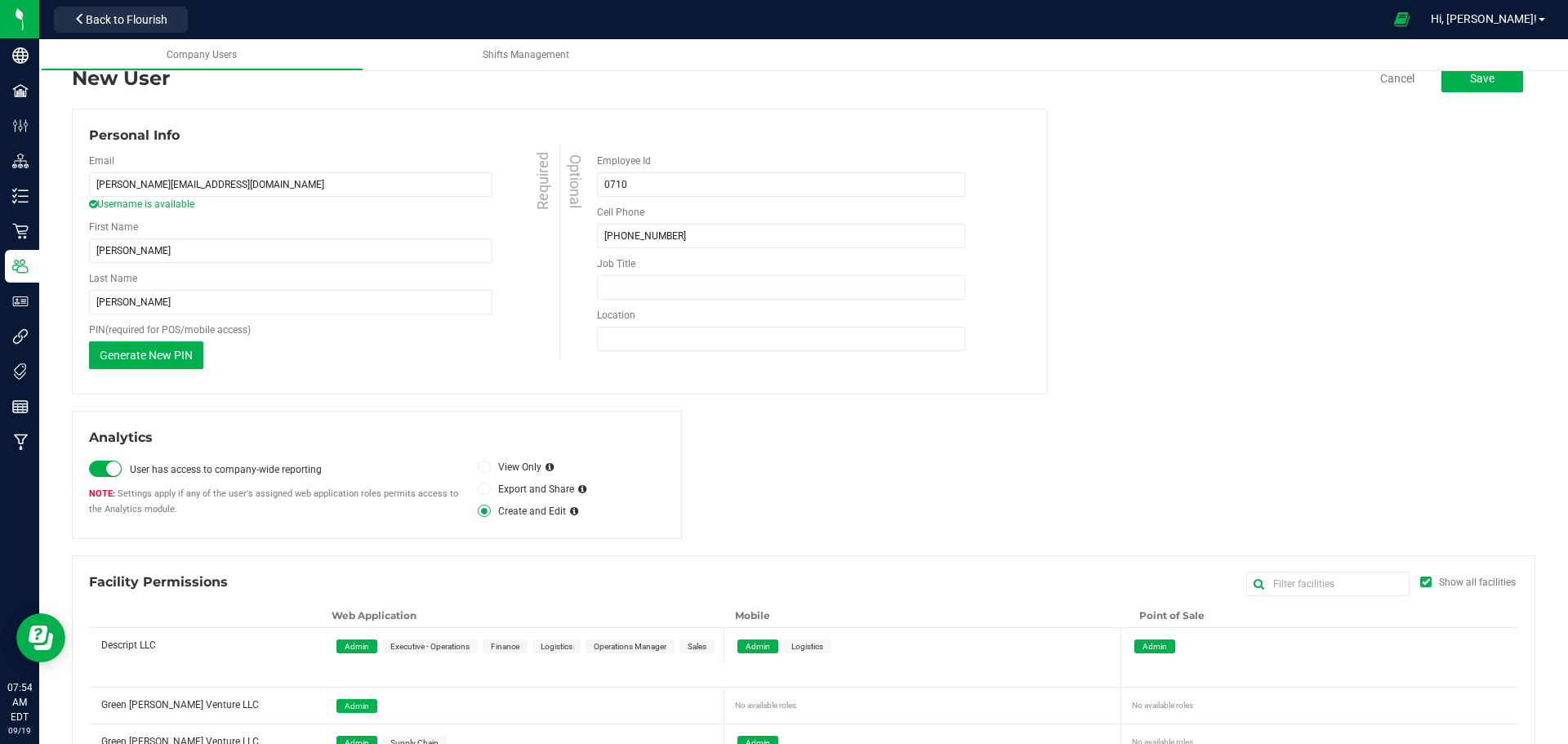
scroll to position [0, 0]
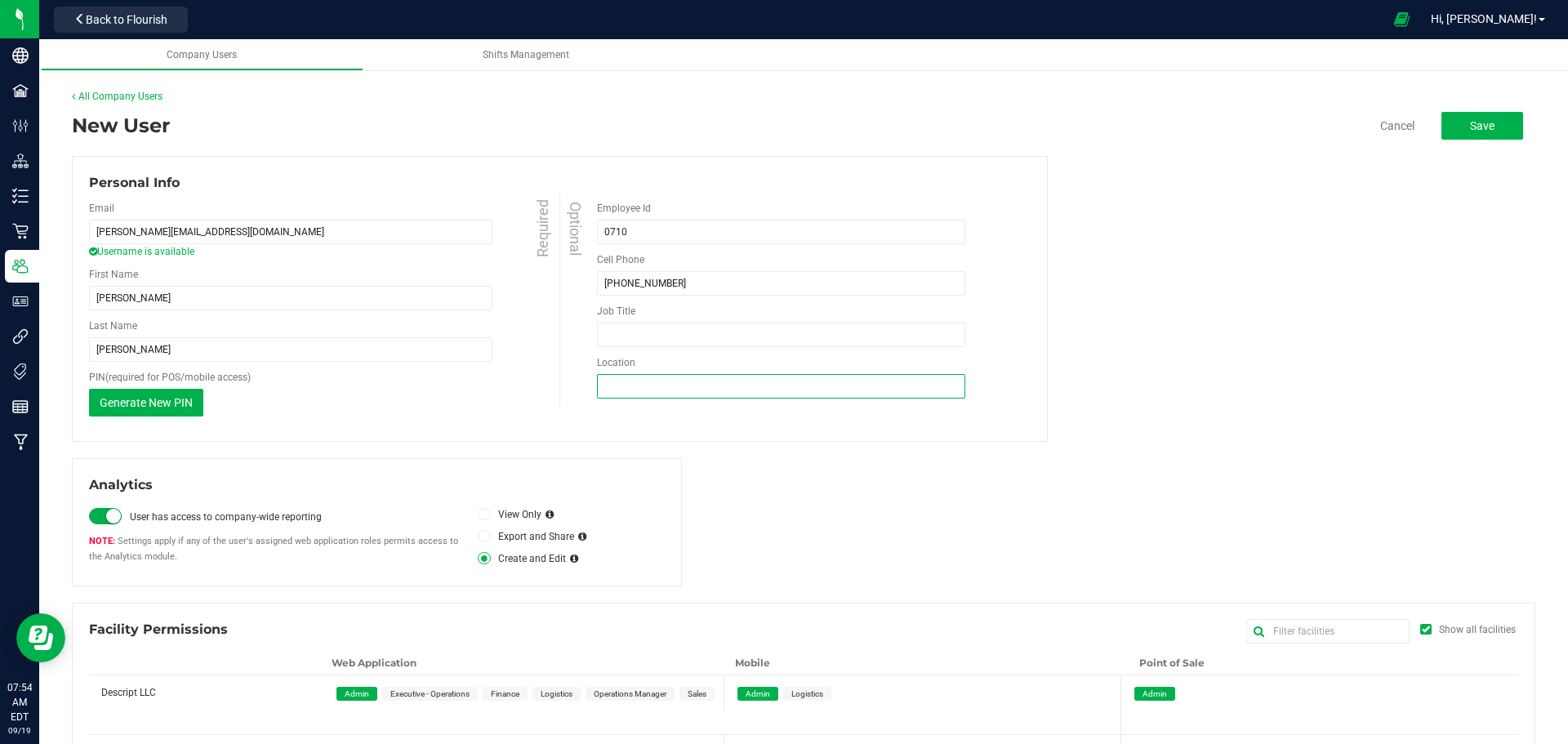
click at [719, 397] on input "Location" at bounding box center [780, 386] width 368 height 24
type input "Wellsvilles"
click at [703, 324] on input "Job Title" at bounding box center [780, 334] width 368 height 24
type input "VP of Processing"
click at [1480, 115] on button "Save" at bounding box center [1482, 126] width 81 height 28
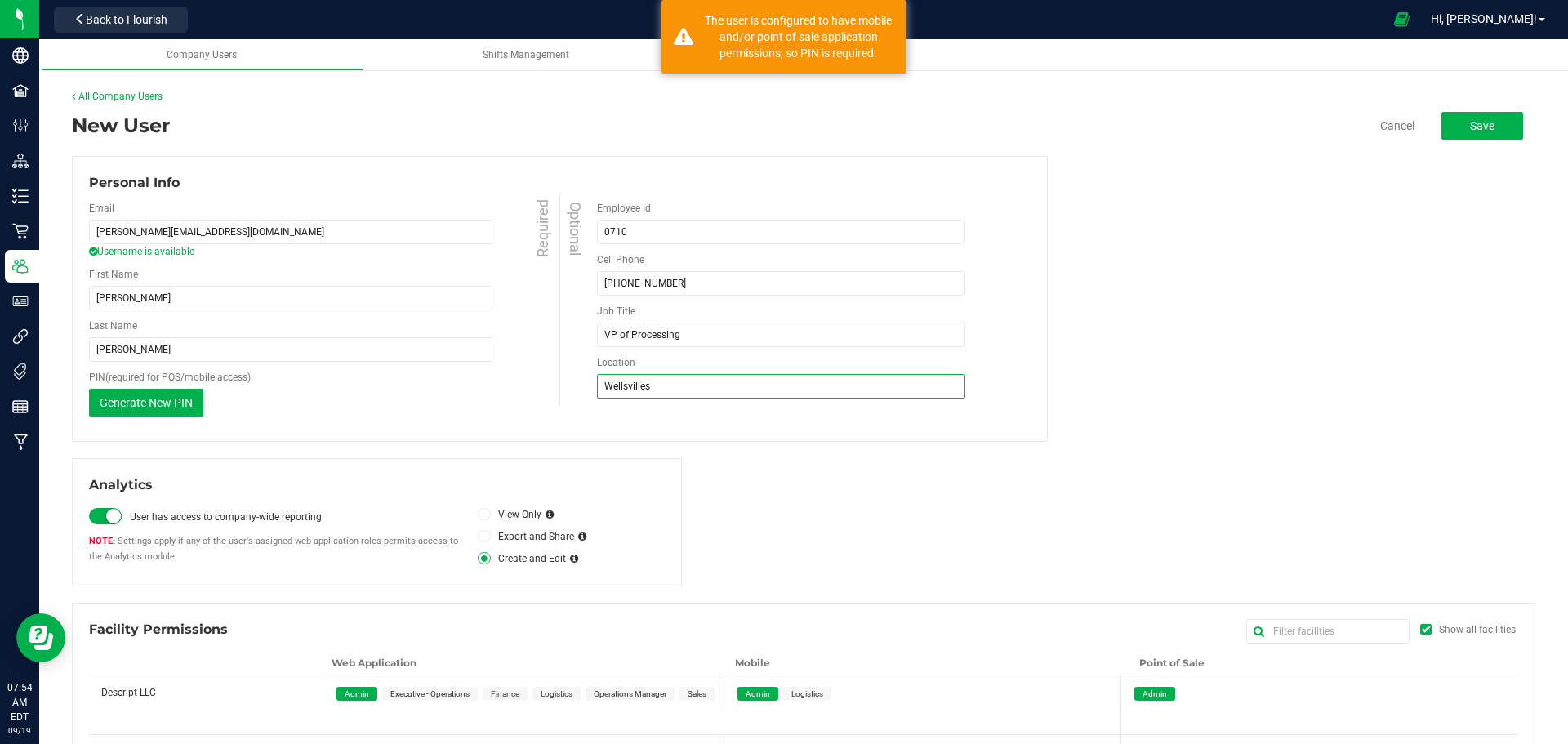
click at [674, 382] on input "Wellsvilles" at bounding box center [780, 386] width 368 height 24
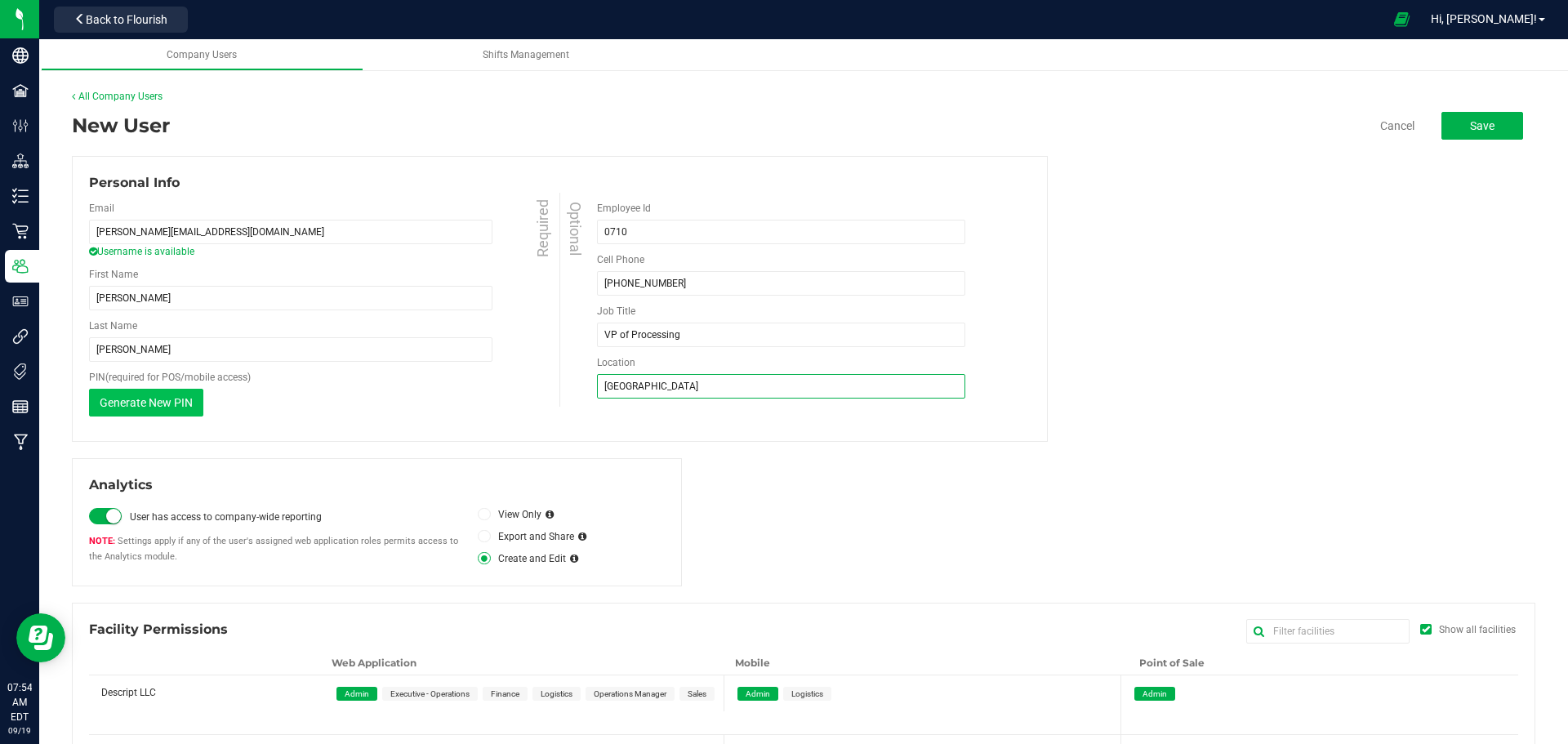
type input "[GEOGRAPHIC_DATA]"
click at [178, 410] on button "Generate New PIN" at bounding box center [146, 402] width 114 height 28
click at [1488, 123] on button "Save" at bounding box center [1482, 126] width 81 height 28
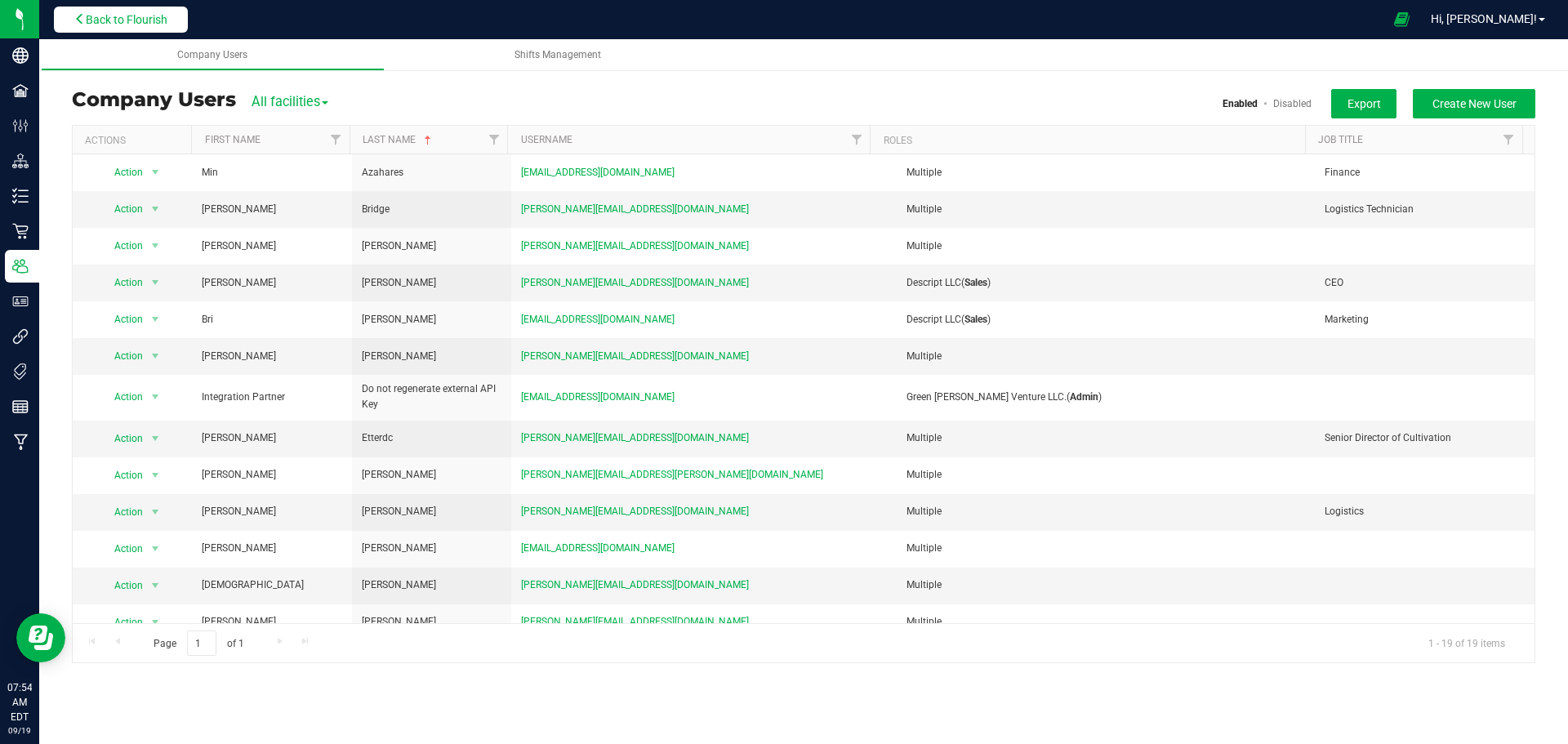
click at [156, 18] on span "Back to Flourish" at bounding box center [127, 19] width 81 height 13
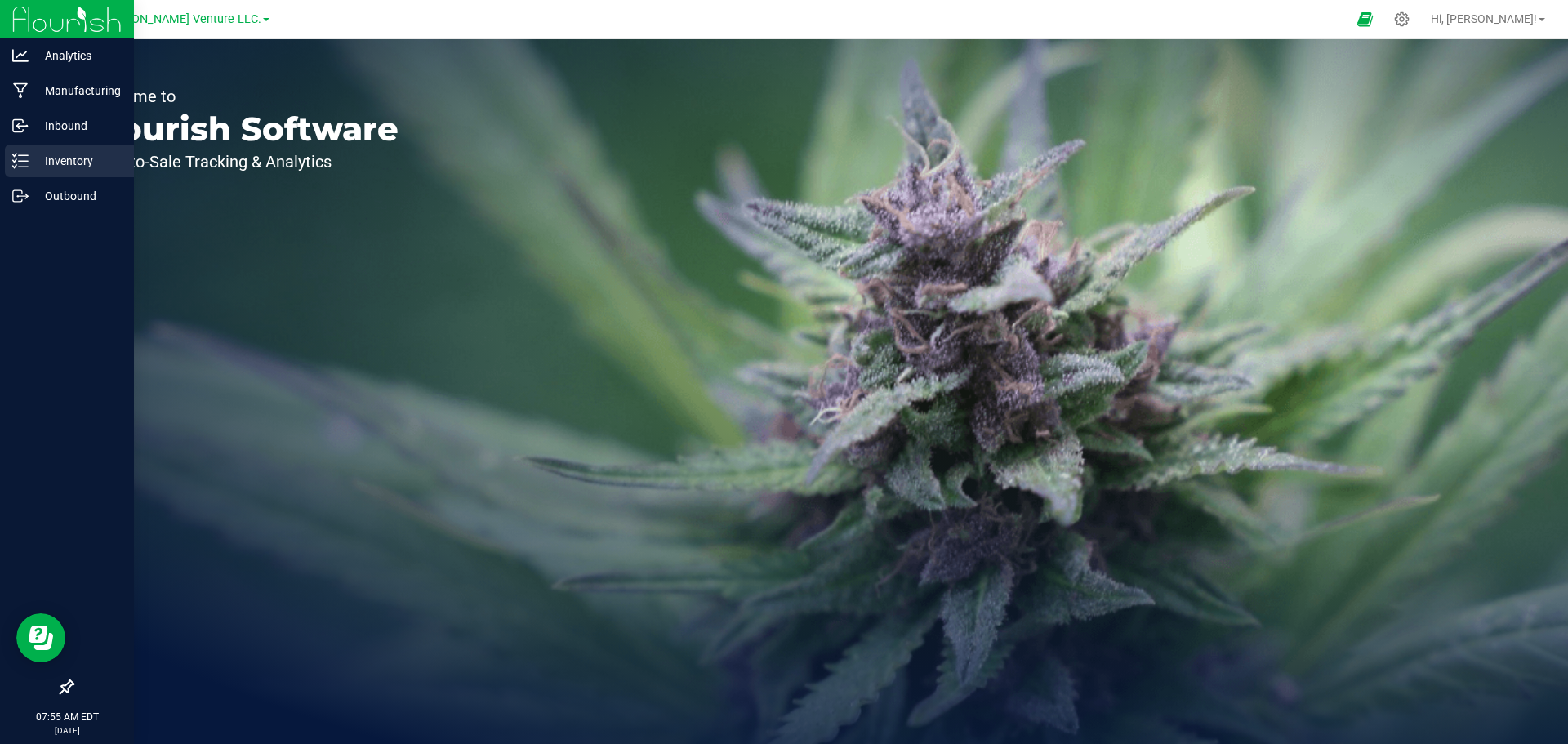
click at [80, 155] on p "Inventory" at bounding box center [78, 161] width 98 height 20
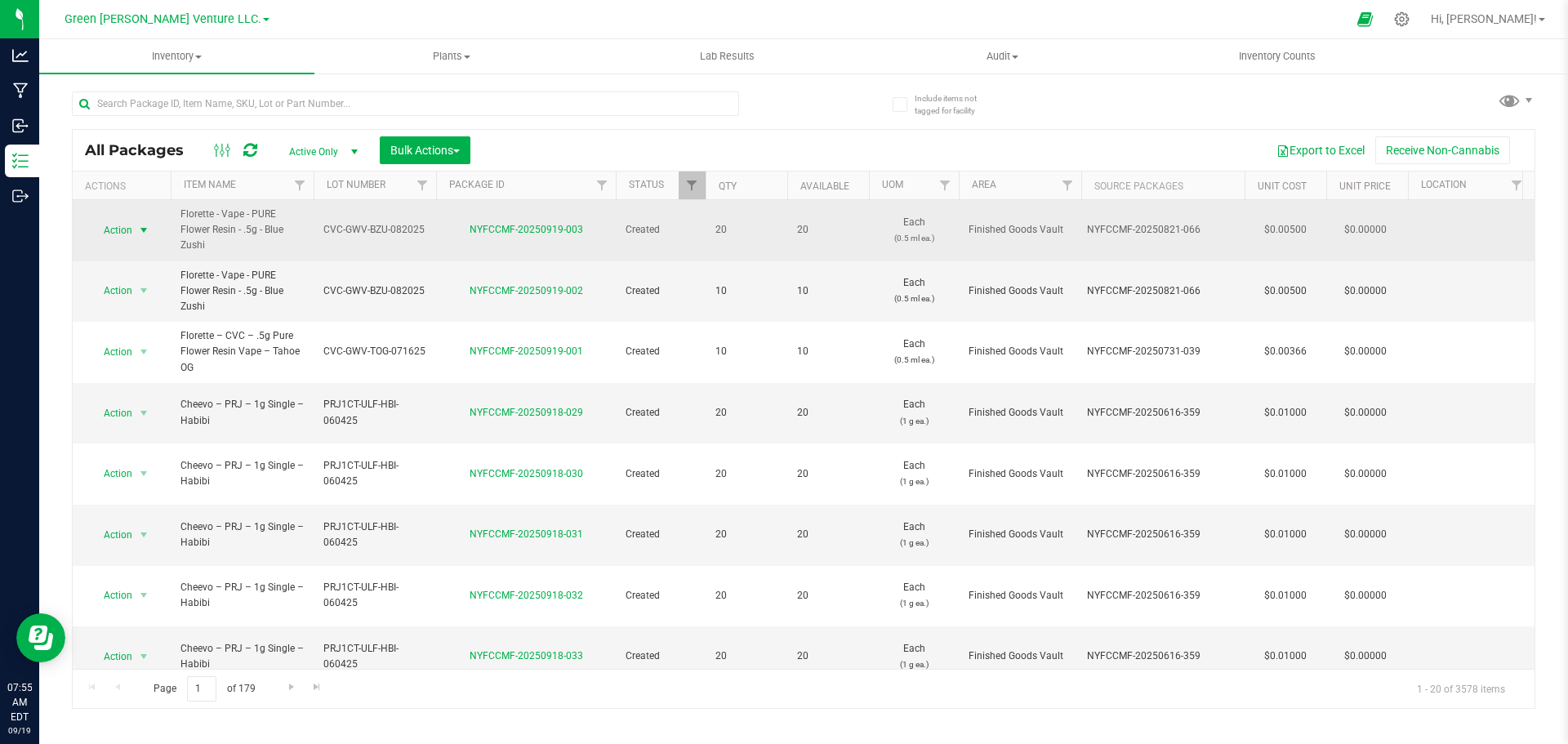
click at [141, 228] on span "select" at bounding box center [144, 230] width 13 height 13
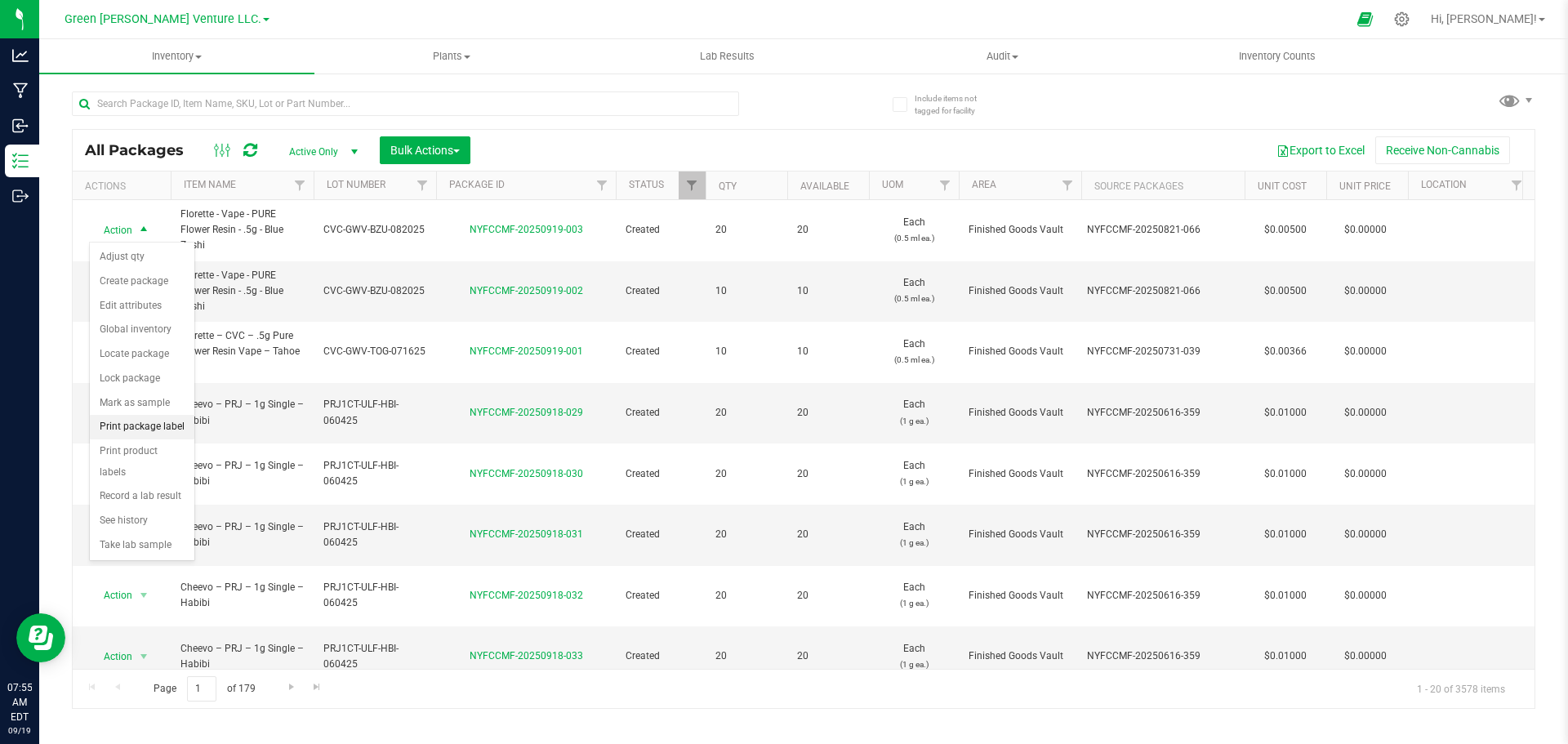
click at [163, 424] on li "Print package label" at bounding box center [142, 427] width 105 height 24
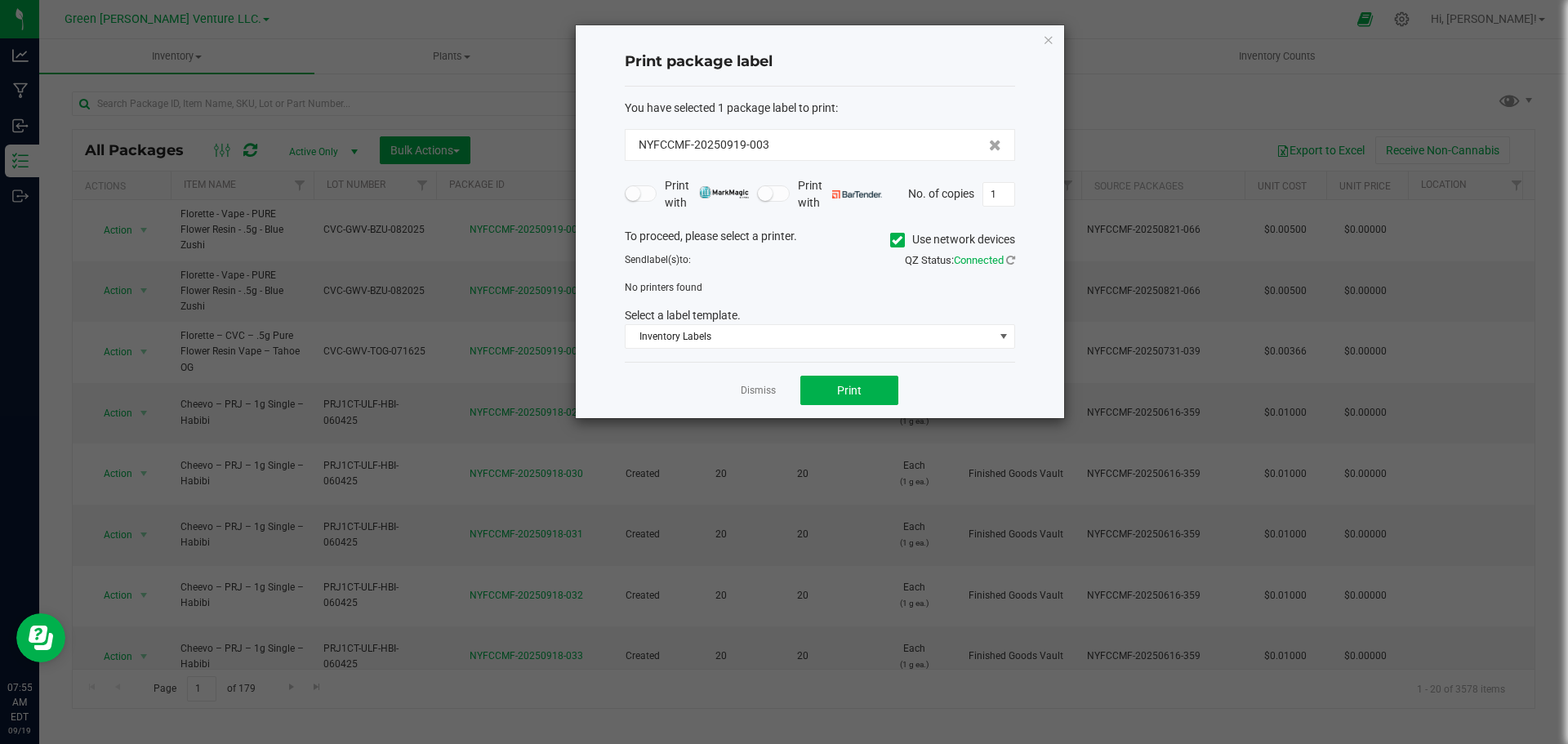
click at [895, 240] on icon at bounding box center [897, 240] width 11 height 0
click at [0, 0] on input "Use network devices" at bounding box center [0, 0] width 0 height 0
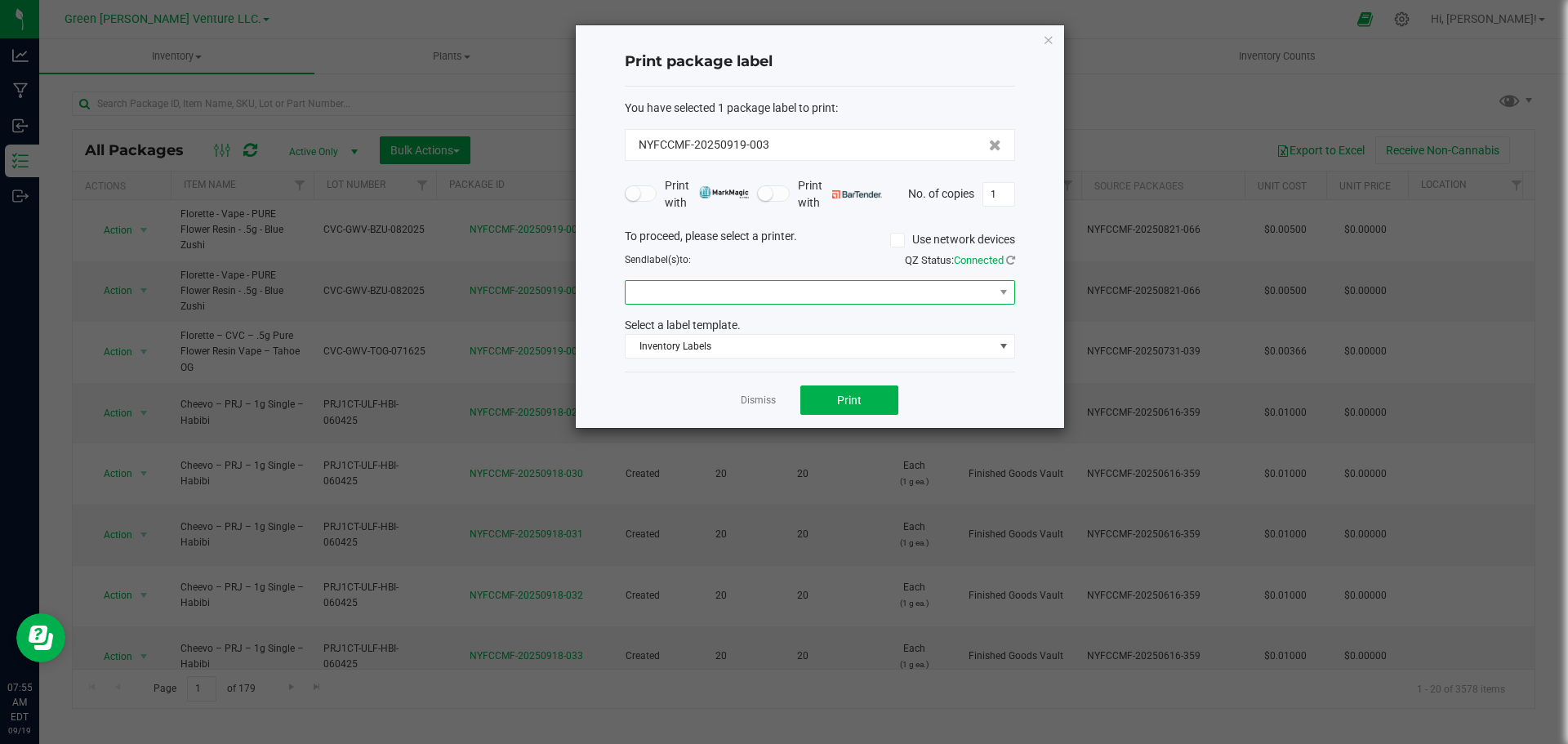
click at [920, 288] on span at bounding box center [809, 292] width 368 height 23
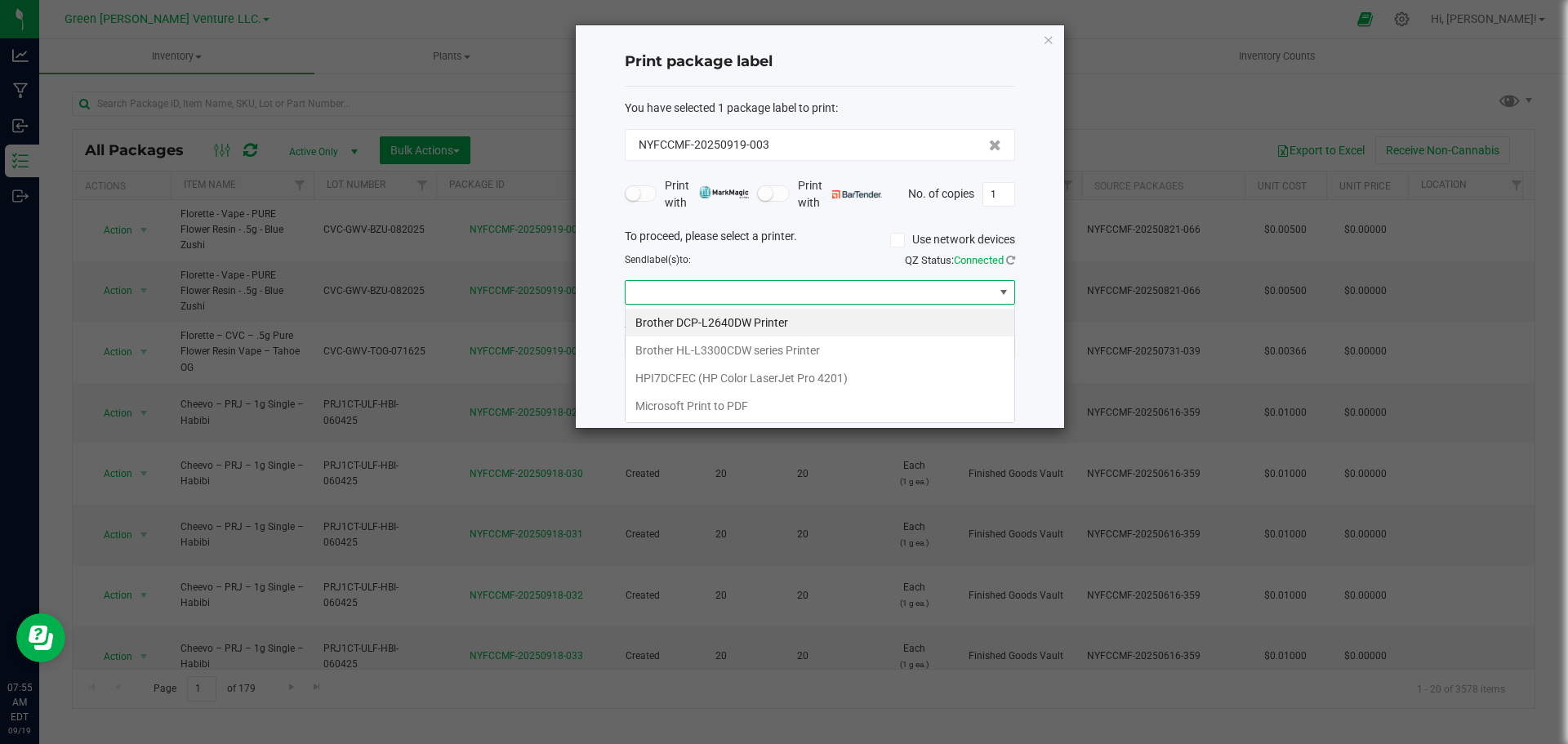
scroll to position [24, 391]
click at [817, 260] on div "Send label(s) to:" at bounding box center [715, 259] width 207 height 14
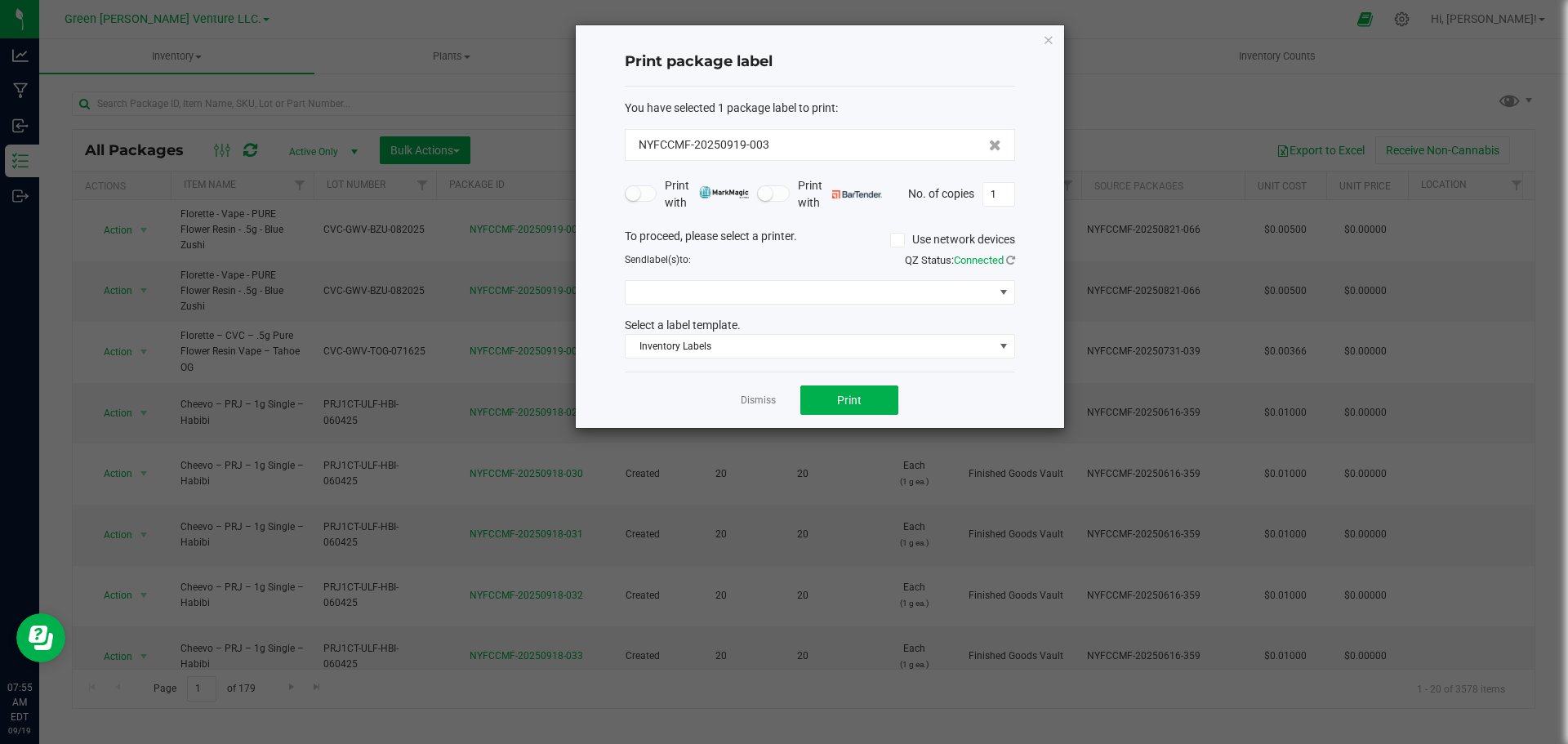
click at [897, 240] on icon at bounding box center [897, 240] width 11 height 0
click at [0, 0] on input "Use network devices" at bounding box center [0, 0] width 0 height 0
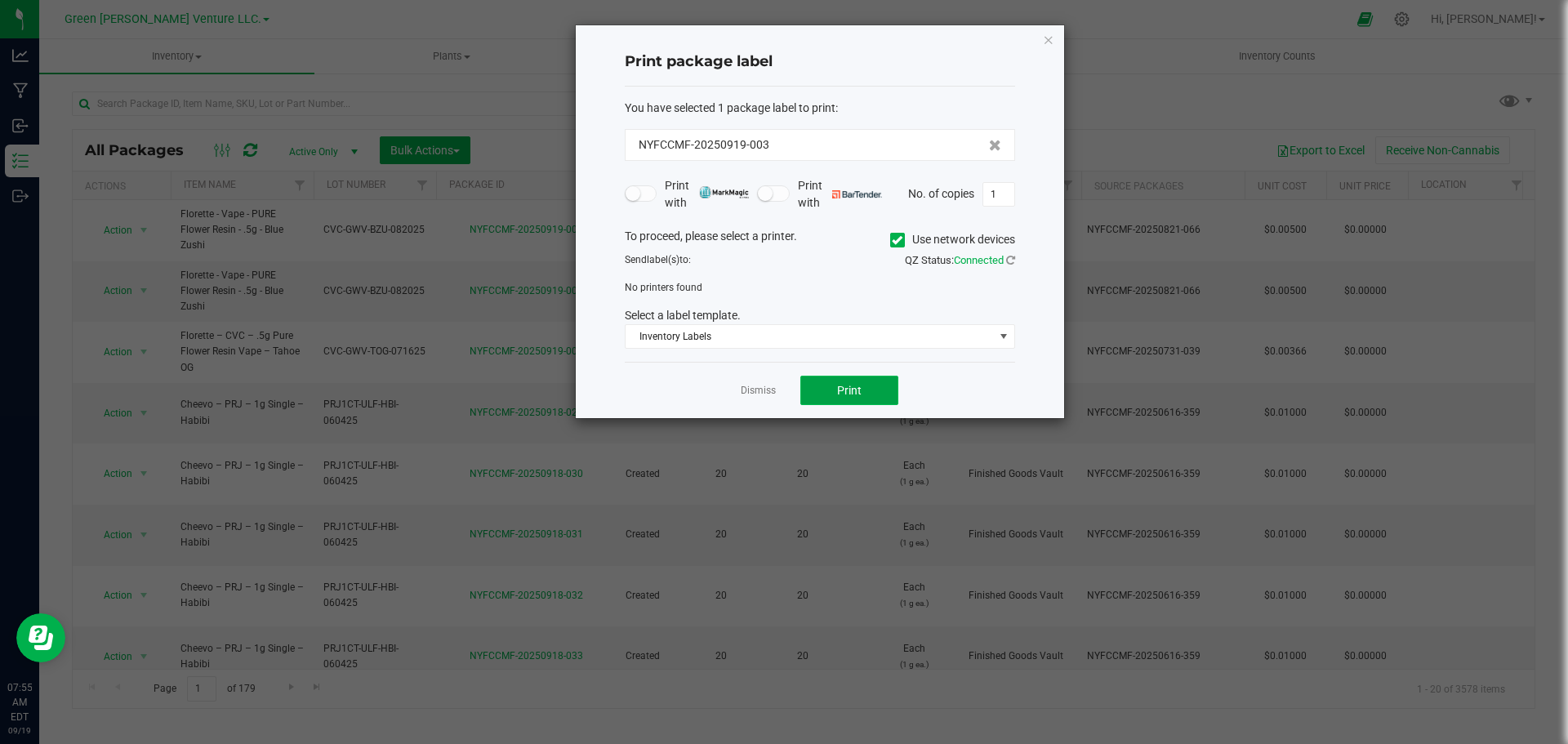
click at [869, 391] on button "Print" at bounding box center [849, 390] width 98 height 30
click at [845, 291] on div "No printers found" at bounding box center [819, 287] width 415 height 14
click at [892, 240] on icon at bounding box center [897, 240] width 11 height 0
click at [0, 0] on input "Use network devices" at bounding box center [0, 0] width 0 height 0
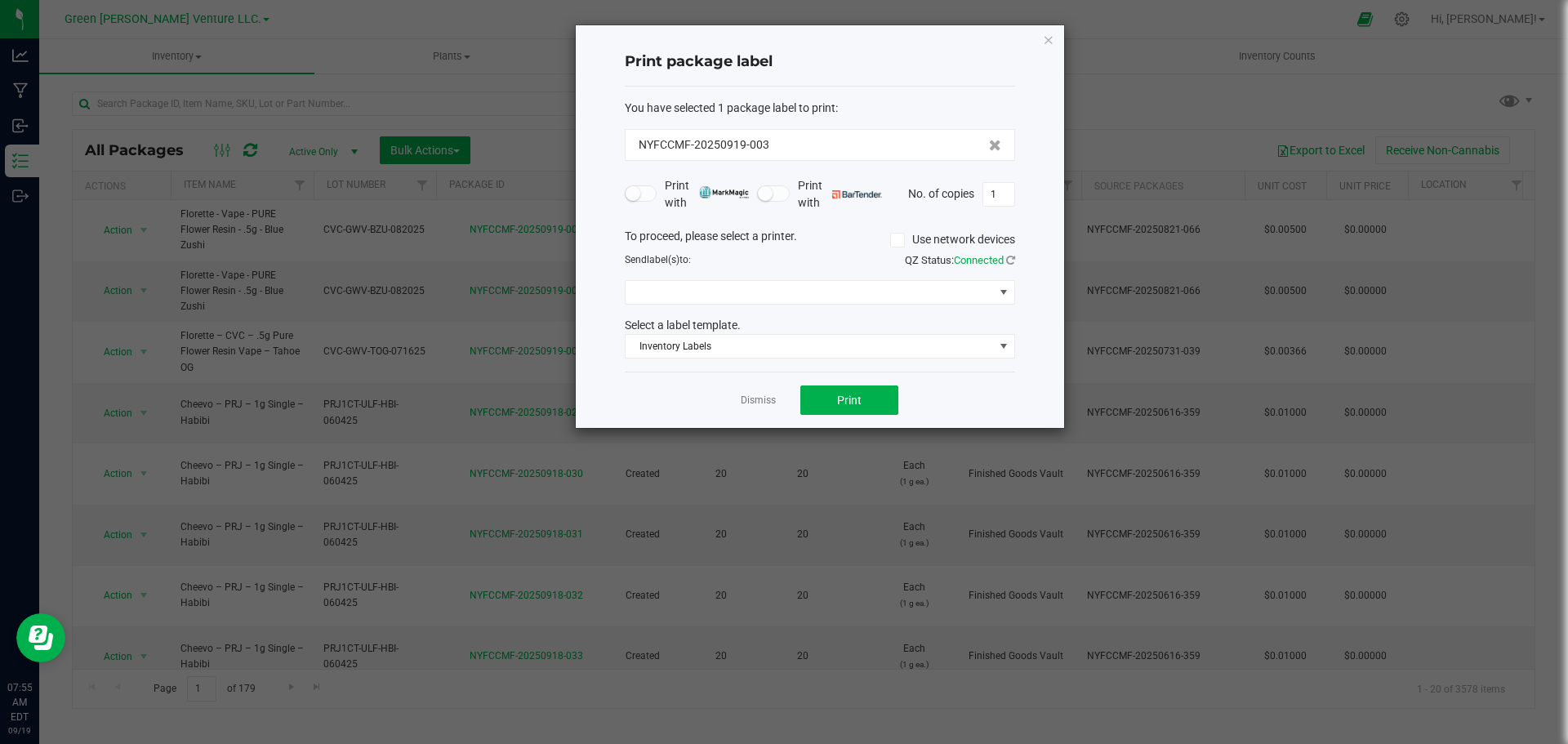
click at [892, 240] on icon at bounding box center [897, 240] width 11 height 0
click at [0, 0] on input "Use network devices" at bounding box center [0, 0] width 0 height 0
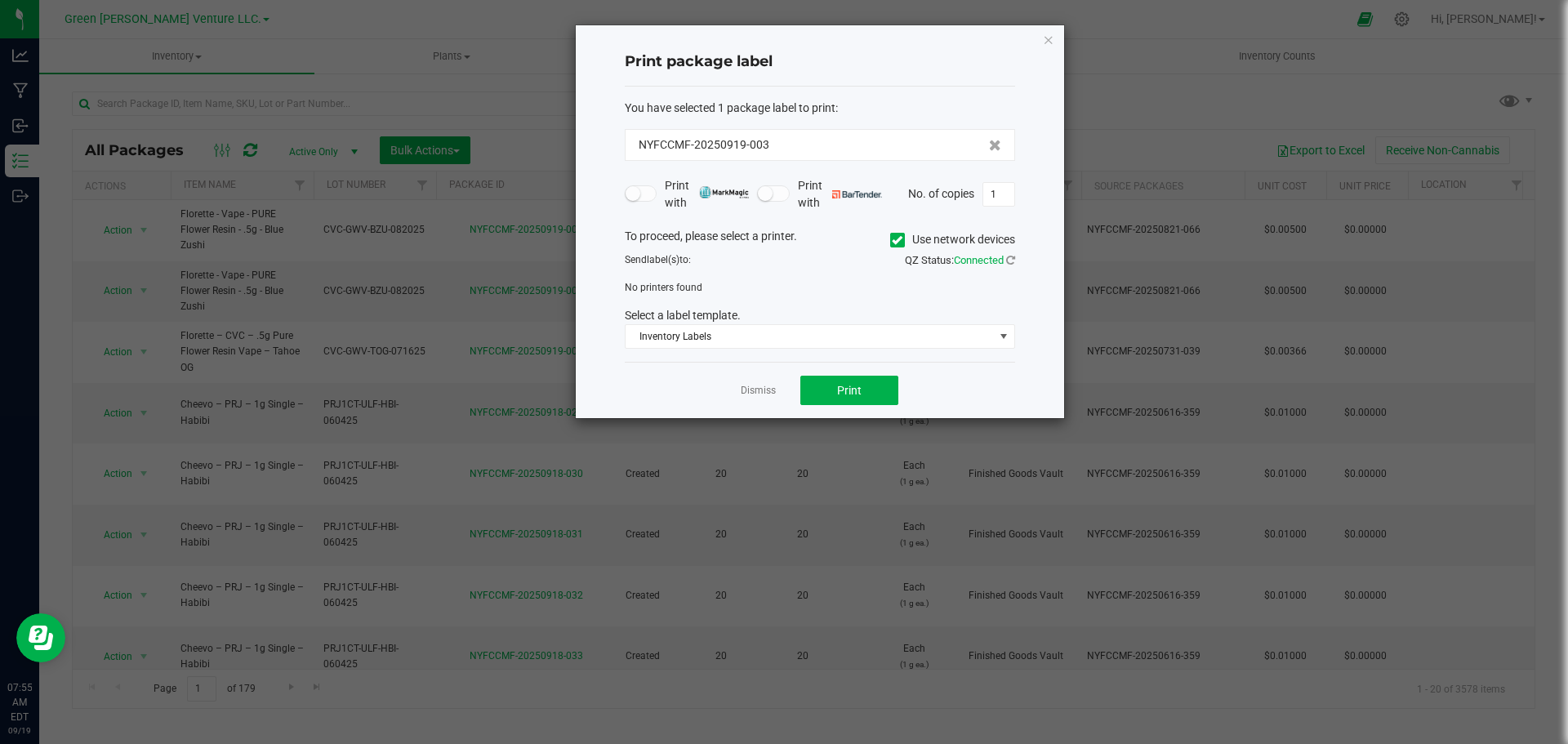
click at [1005, 262] on span "QZ Status: Connected" at bounding box center [959, 260] width 110 height 13
click at [1009, 259] on icon at bounding box center [1010, 260] width 9 height 11
click at [1011, 265] on icon at bounding box center [1010, 260] width 9 height 11
click at [895, 240] on icon at bounding box center [897, 240] width 11 height 0
click at [0, 0] on input "Use network devices" at bounding box center [0, 0] width 0 height 0
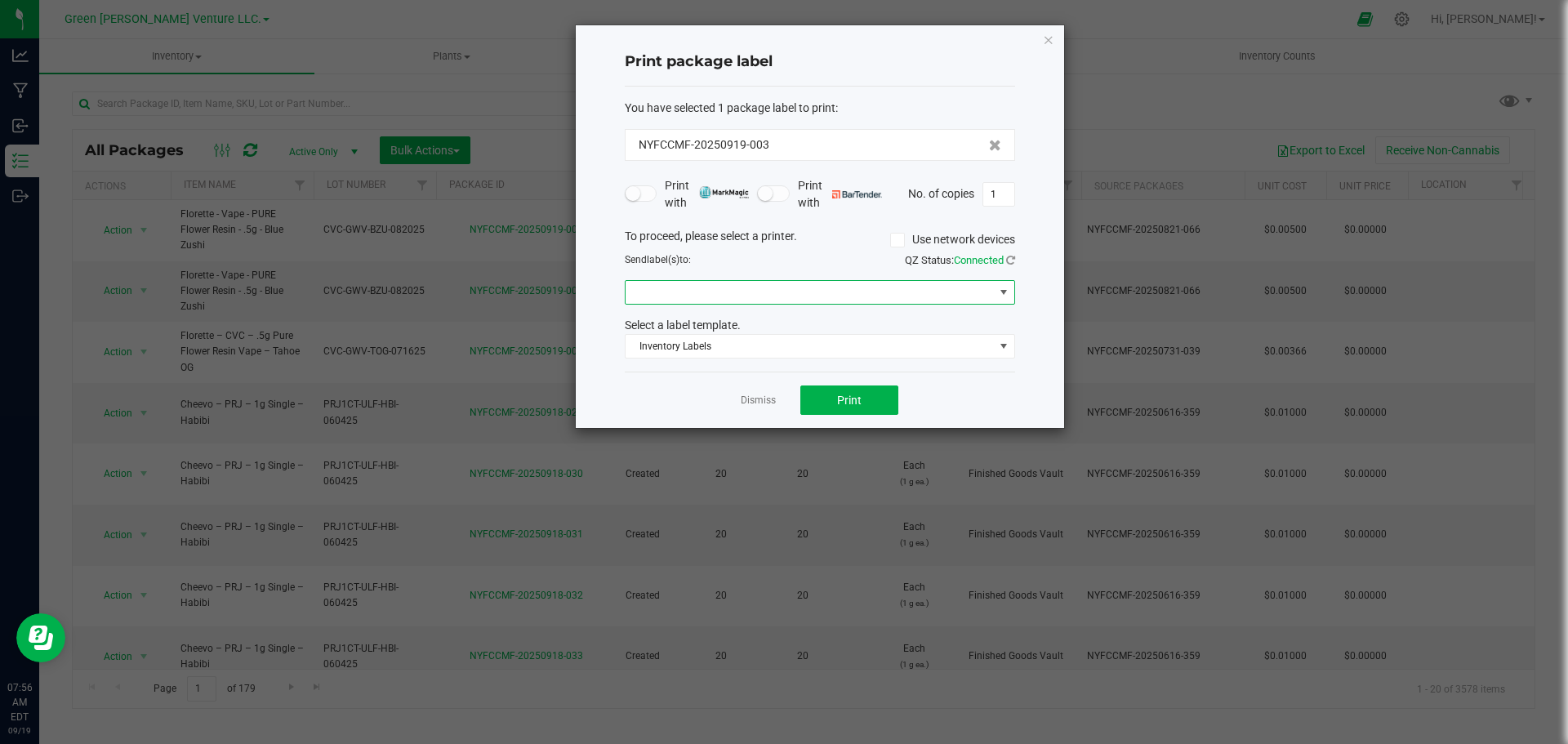
click at [997, 298] on span at bounding box center [1003, 292] width 13 height 13
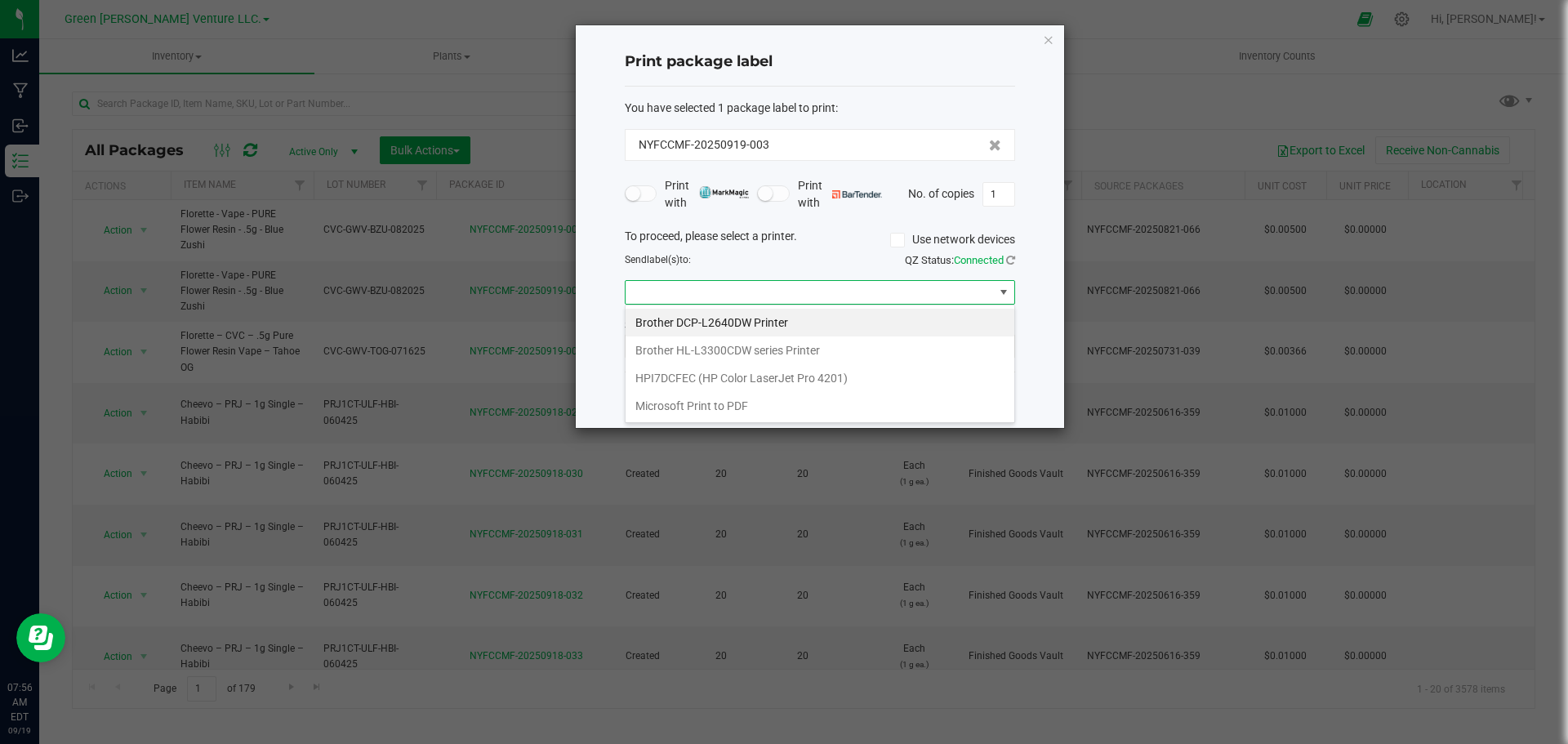
click at [867, 264] on div "QZ Status: Connected" at bounding box center [922, 260] width 207 height 16
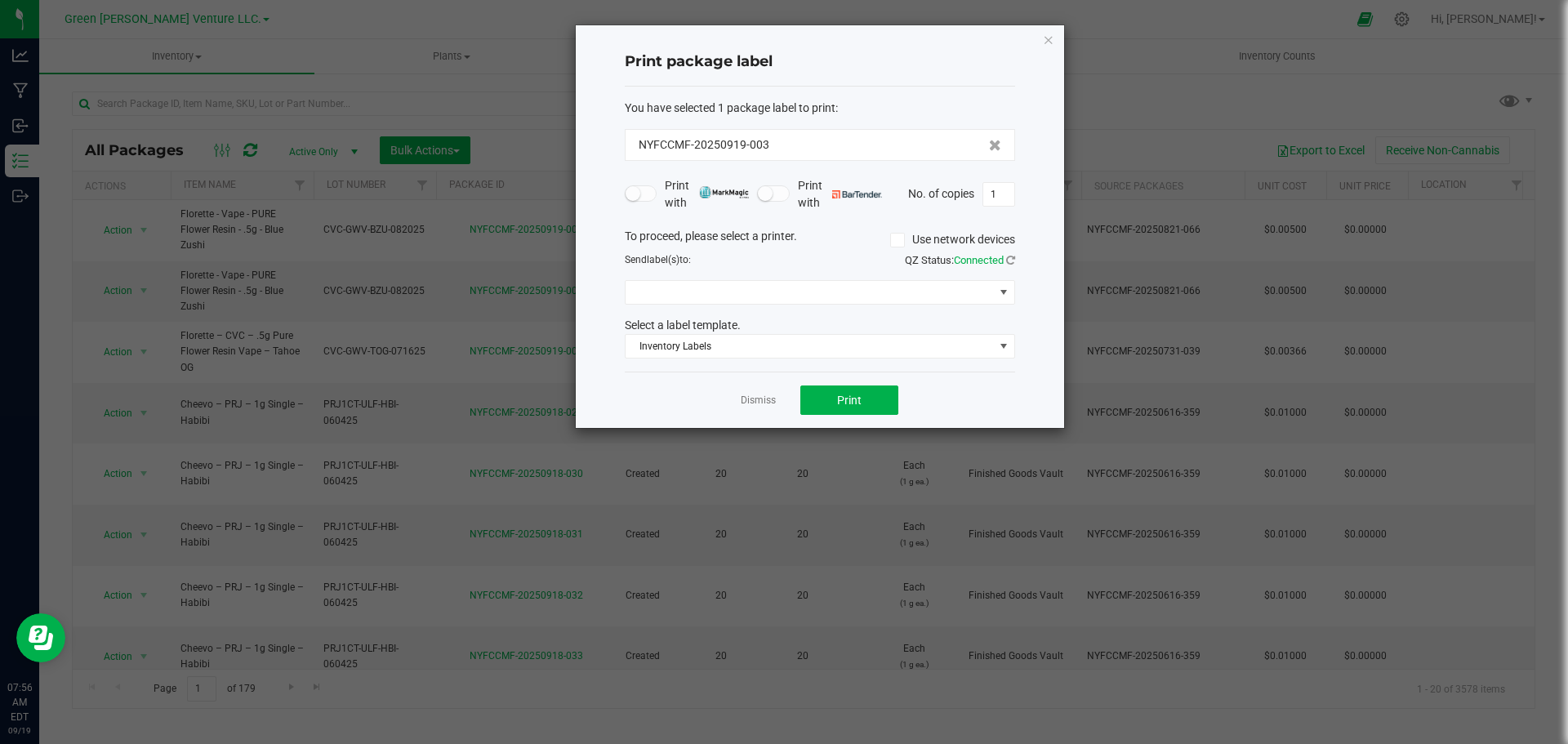
click at [911, 239] on label "Use network devices" at bounding box center [952, 240] width 125 height 17
click at [0, 0] on input "Use network devices" at bounding box center [0, 0] width 0 height 0
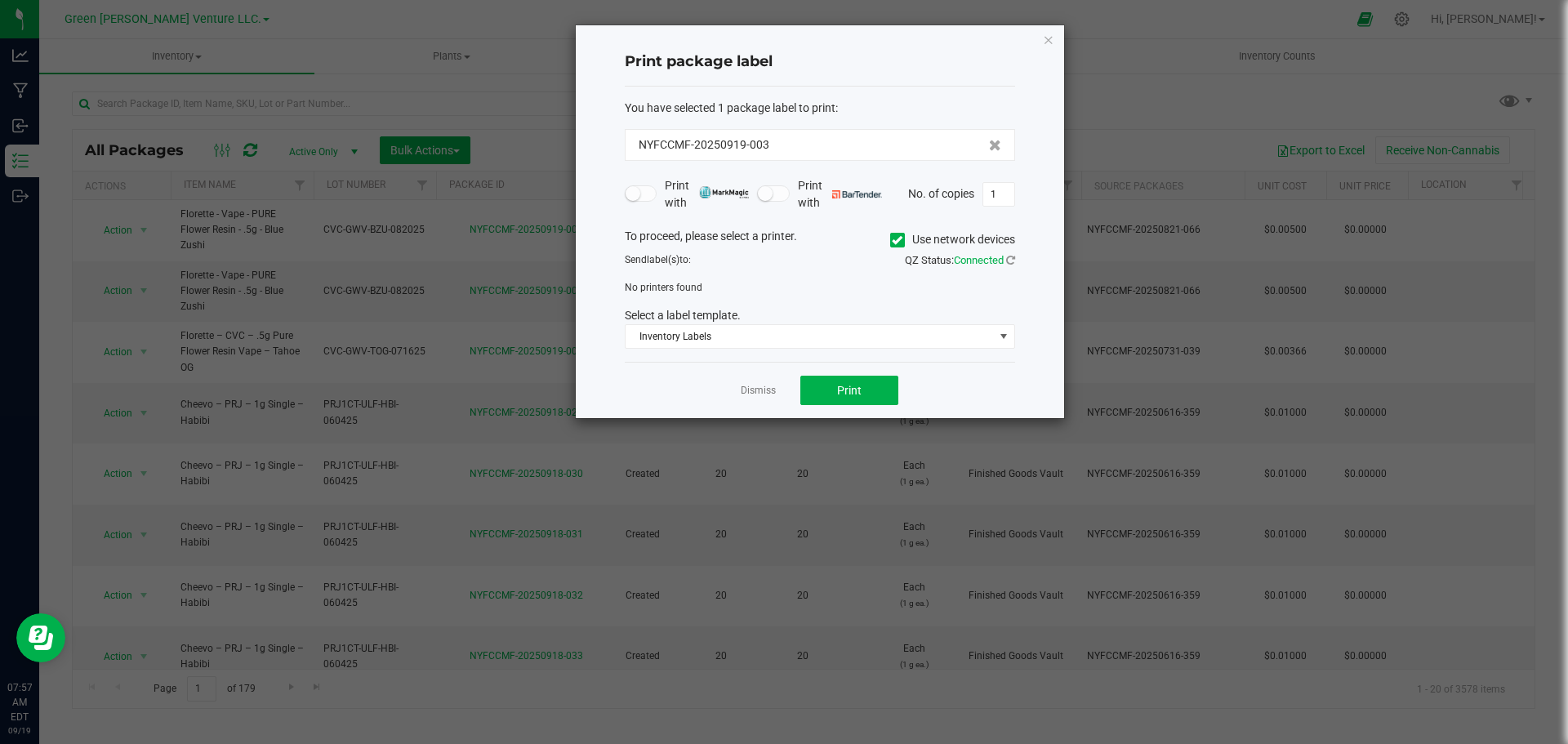
click at [892, 240] on icon at bounding box center [897, 240] width 11 height 0
click at [0, 0] on input "Use network devices" at bounding box center [0, 0] width 0 height 0
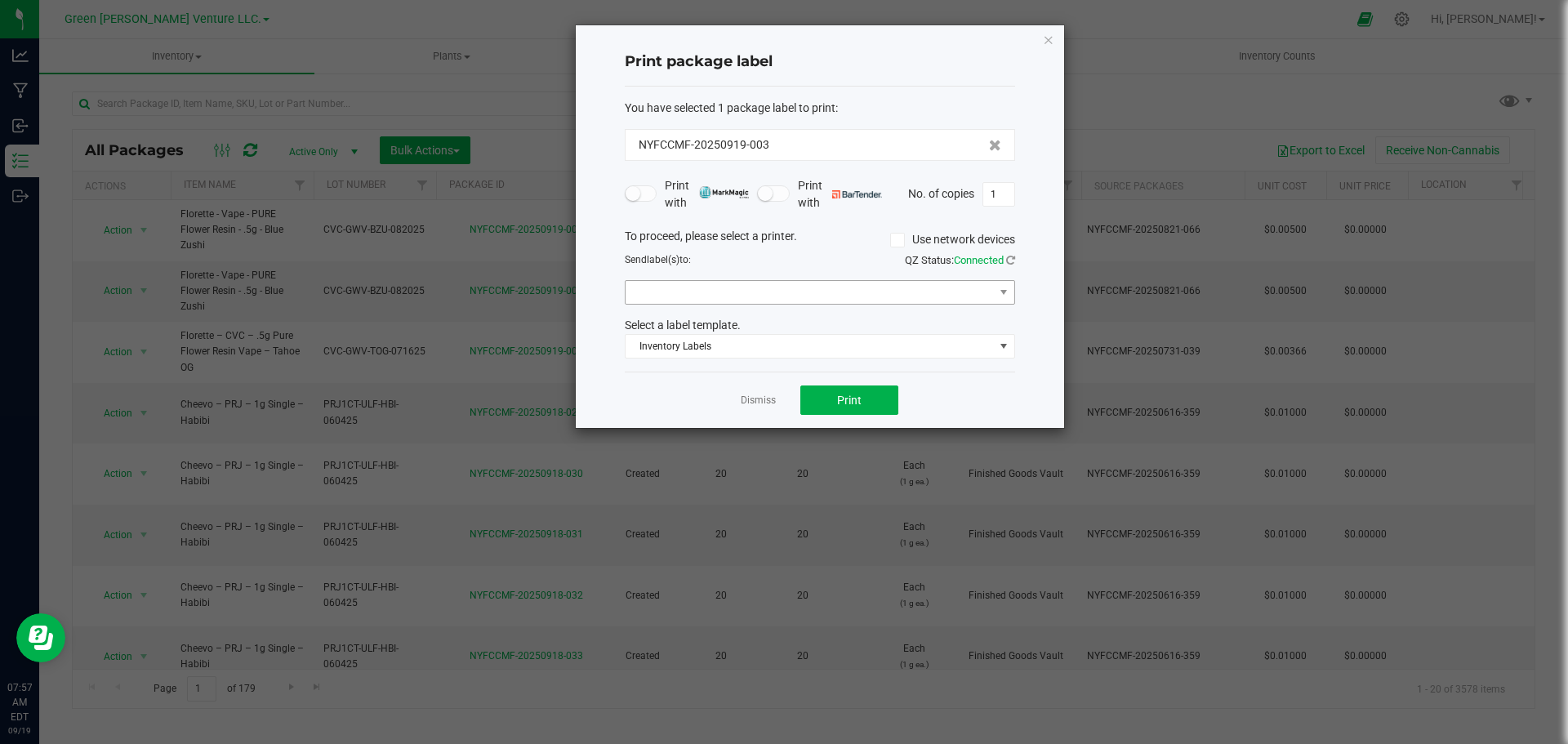
click at [958, 282] on div "To proceed, please select a printer. Use network devices Send label(s) to: QZ S…" at bounding box center [820, 293] width 391 height 131
click at [961, 291] on span at bounding box center [809, 292] width 368 height 23
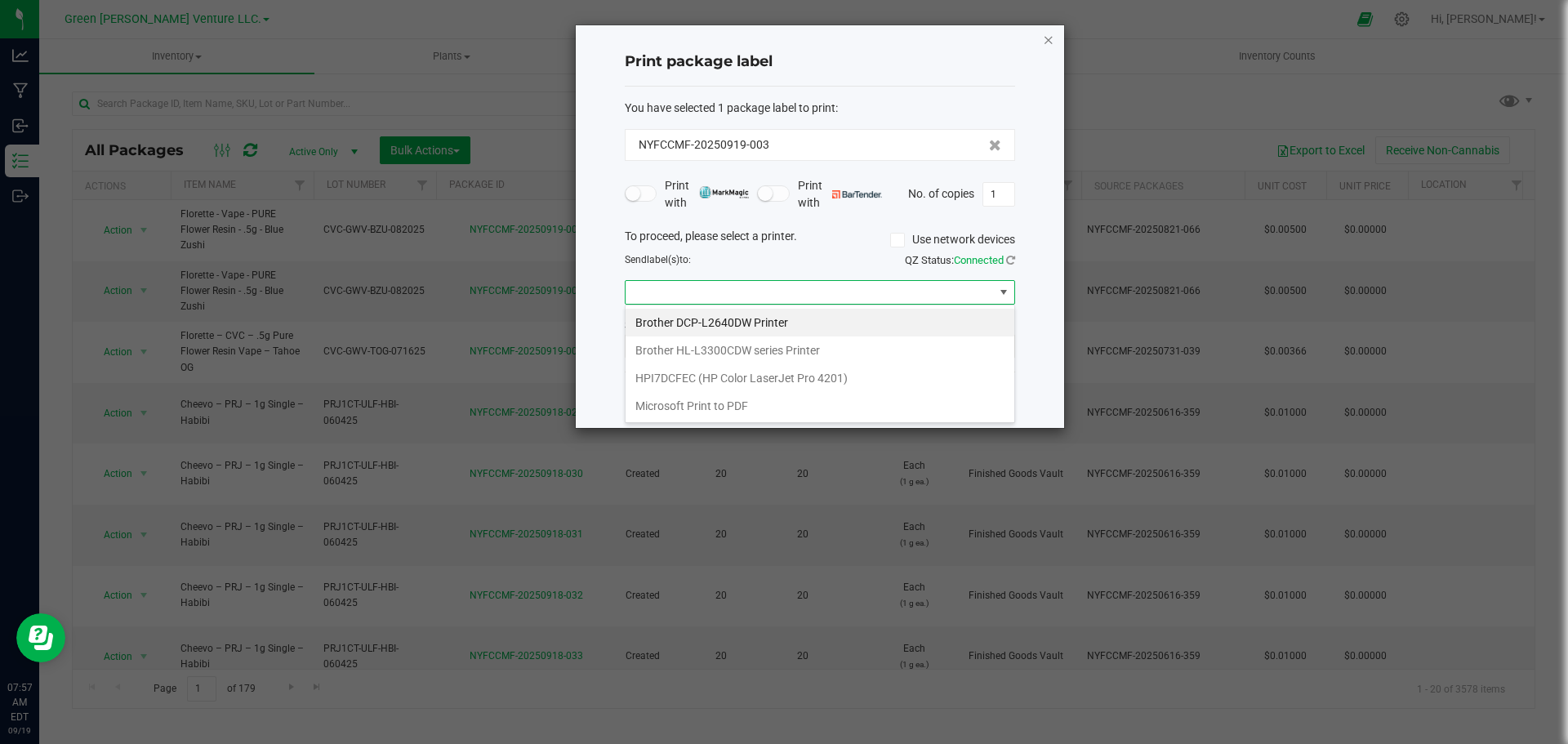
click at [1052, 39] on div "Print package label You have selected 1 package label to print : NYFCCMF-202509…" at bounding box center [820, 226] width 488 height 402
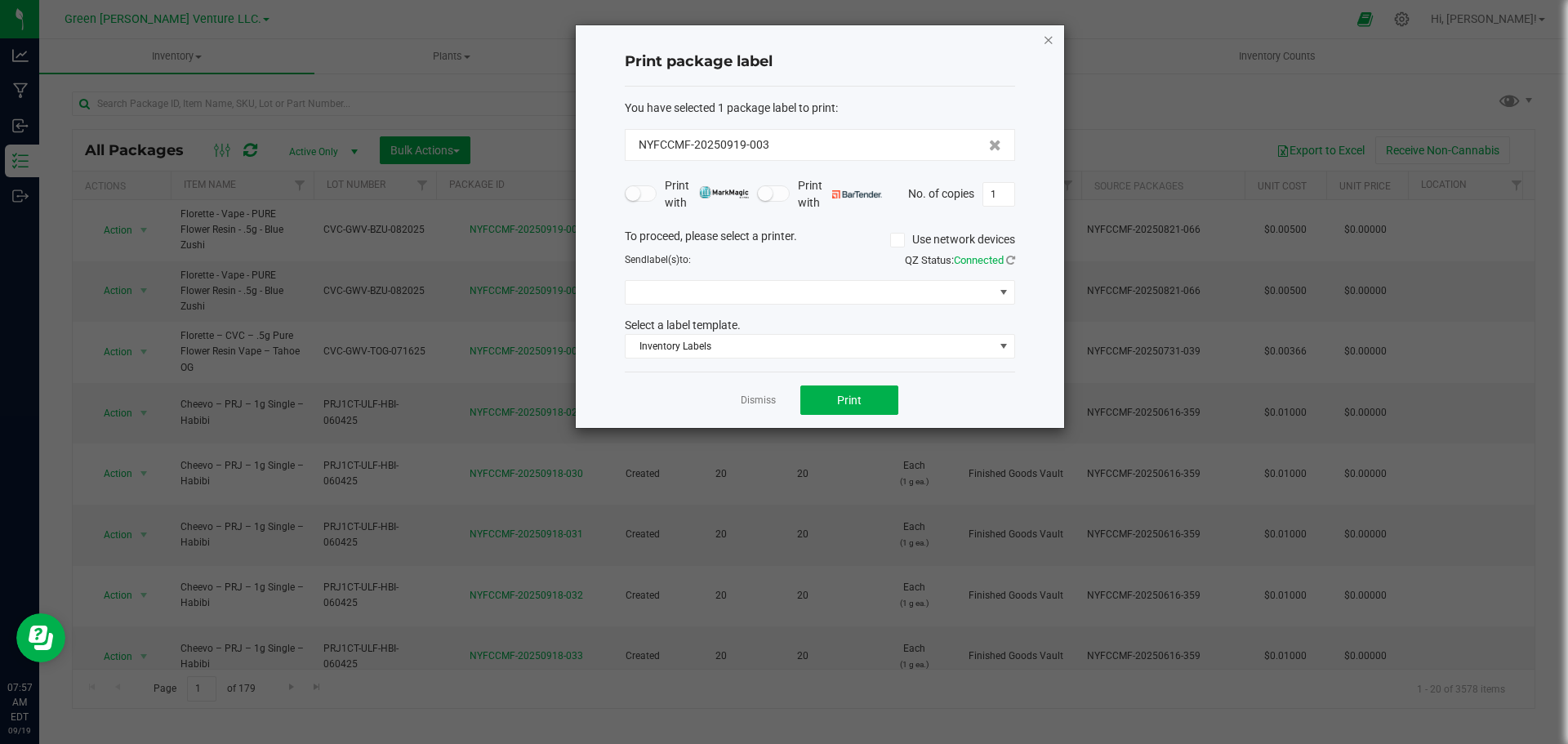
click at [1051, 41] on icon "button" at bounding box center [1048, 40] width 12 height 20
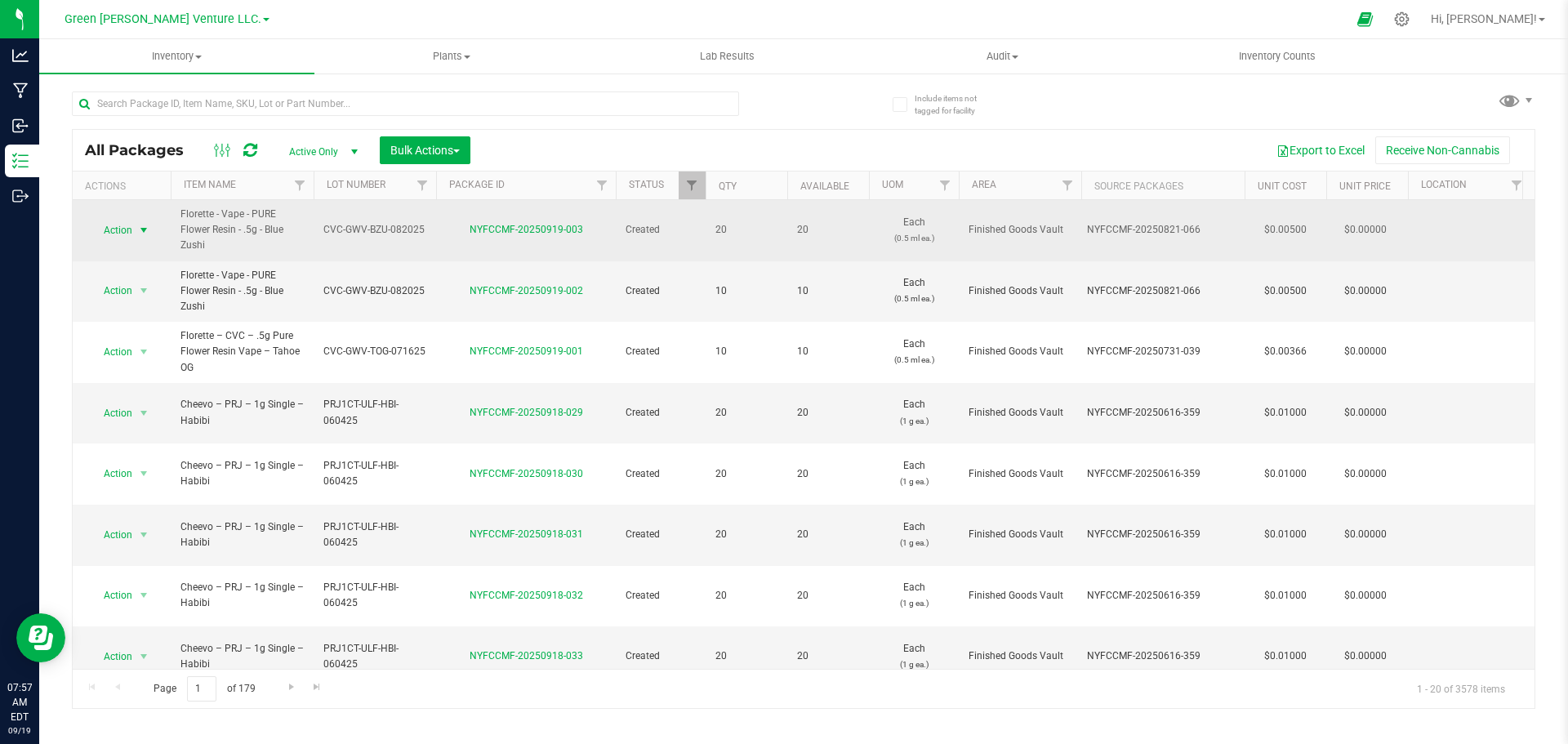
click at [143, 231] on span "select" at bounding box center [144, 230] width 13 height 13
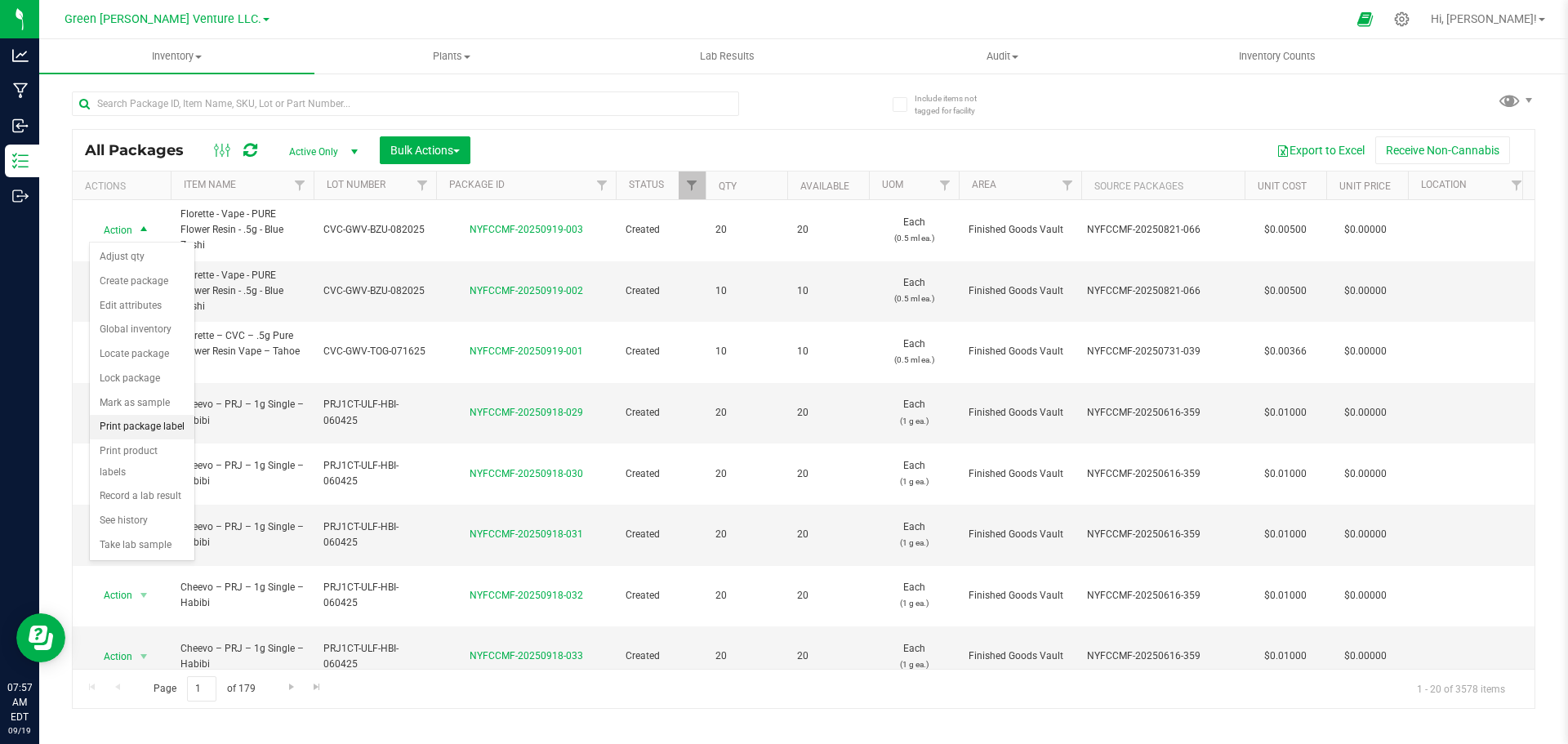
click at [155, 430] on li "Print package label" at bounding box center [142, 427] width 105 height 24
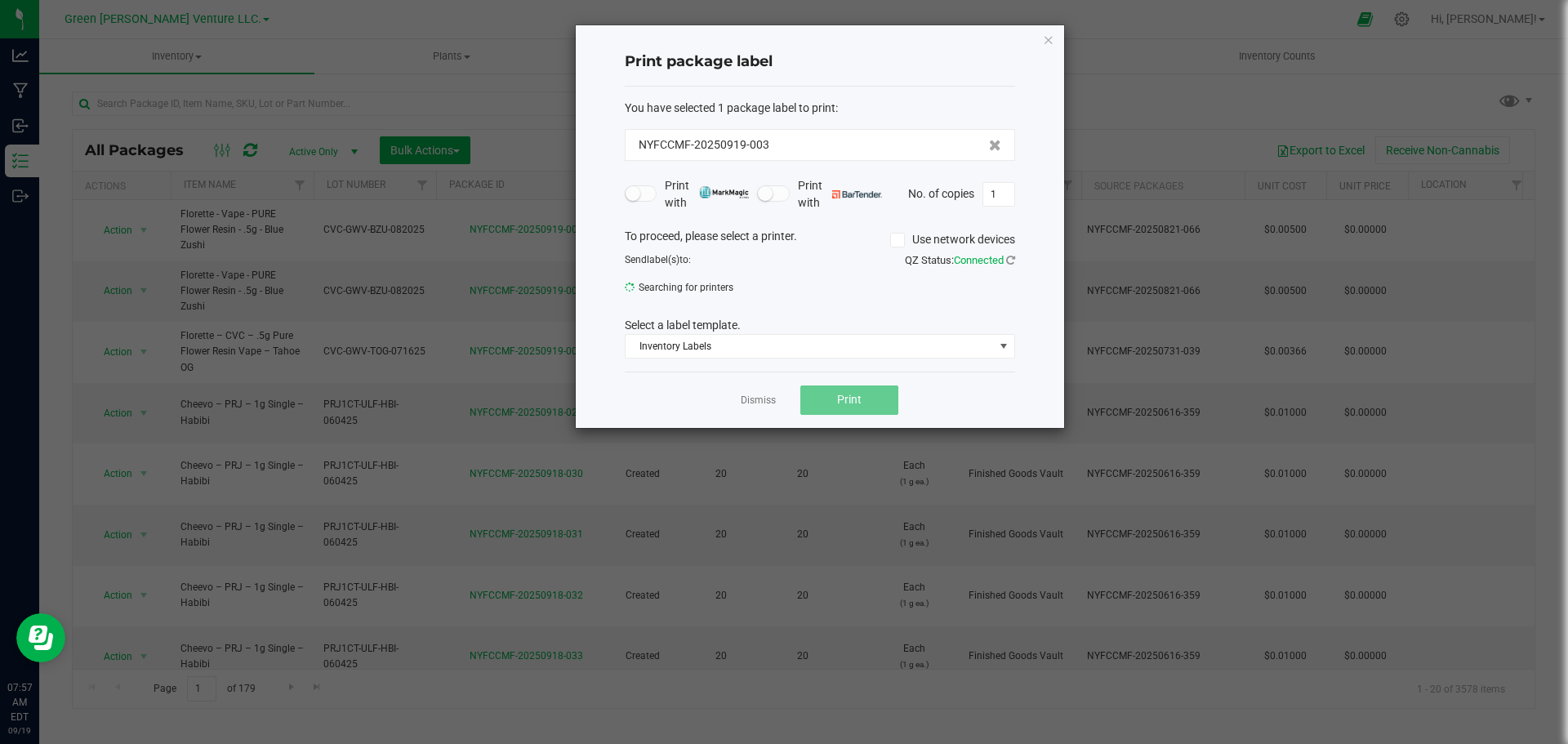
click at [934, 240] on label "Use network devices" at bounding box center [952, 240] width 125 height 17
click at [0, 0] on input "Use network devices" at bounding box center [0, 0] width 0 height 0
click at [934, 242] on label "Use network devices" at bounding box center [952, 240] width 125 height 17
click at [0, 0] on input "Use network devices" at bounding box center [0, 0] width 0 height 0
click at [987, 292] on span at bounding box center [809, 292] width 368 height 23
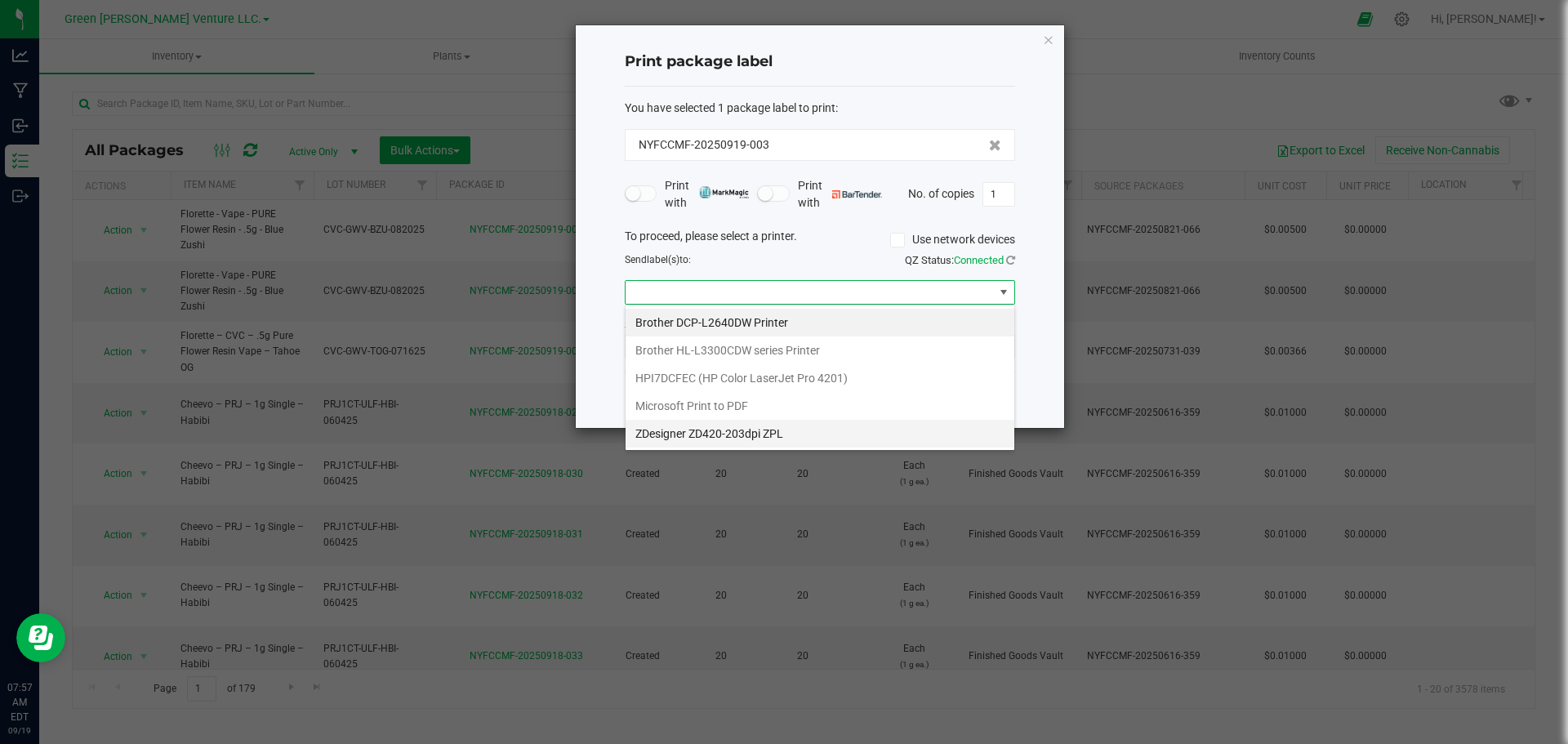
click at [803, 437] on ZPL "ZDesigner ZD420-203dpi ZPL" at bounding box center [820, 433] width 389 height 28
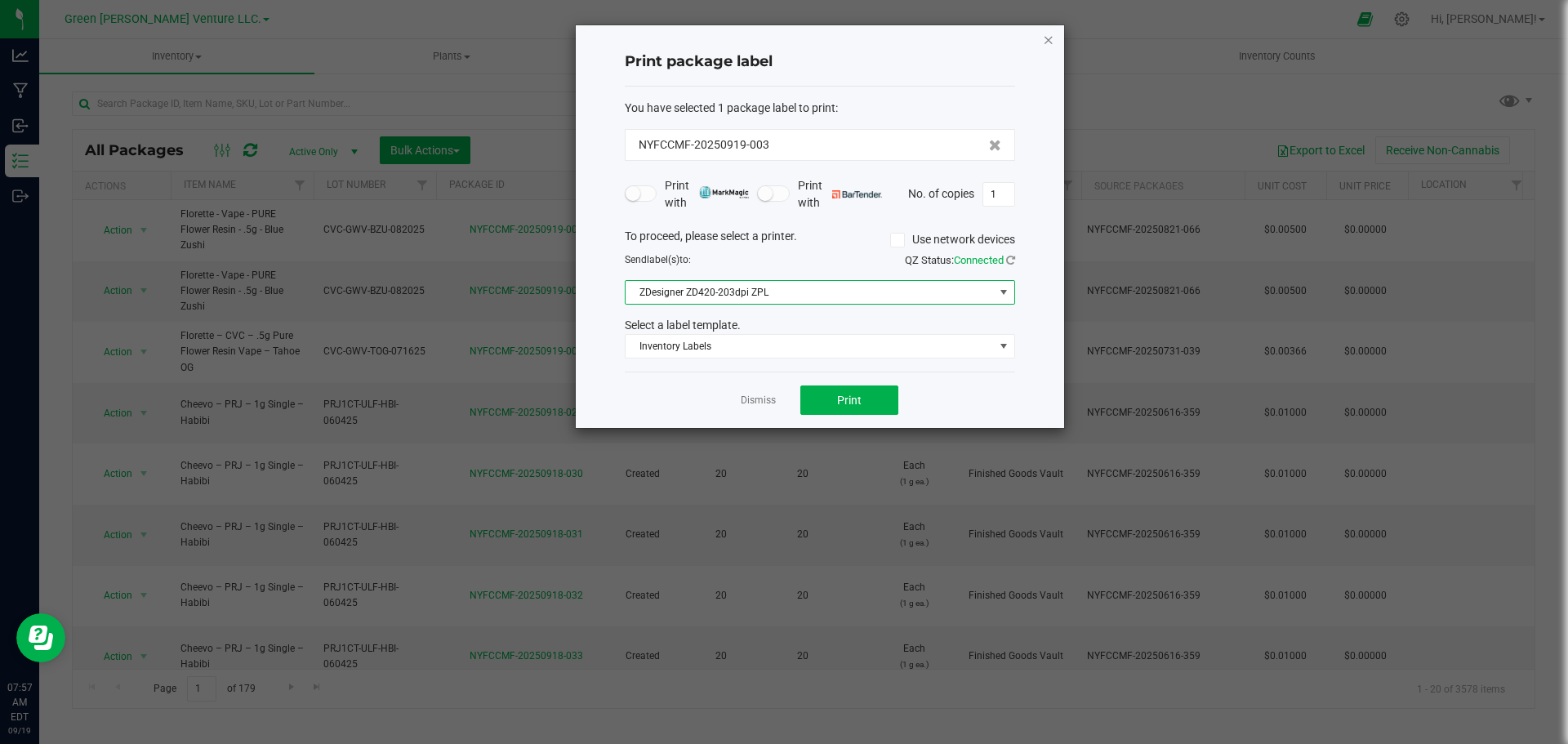
click at [1049, 46] on icon "button" at bounding box center [1048, 40] width 12 height 20
